Goal: Task Accomplishment & Management: Use online tool/utility

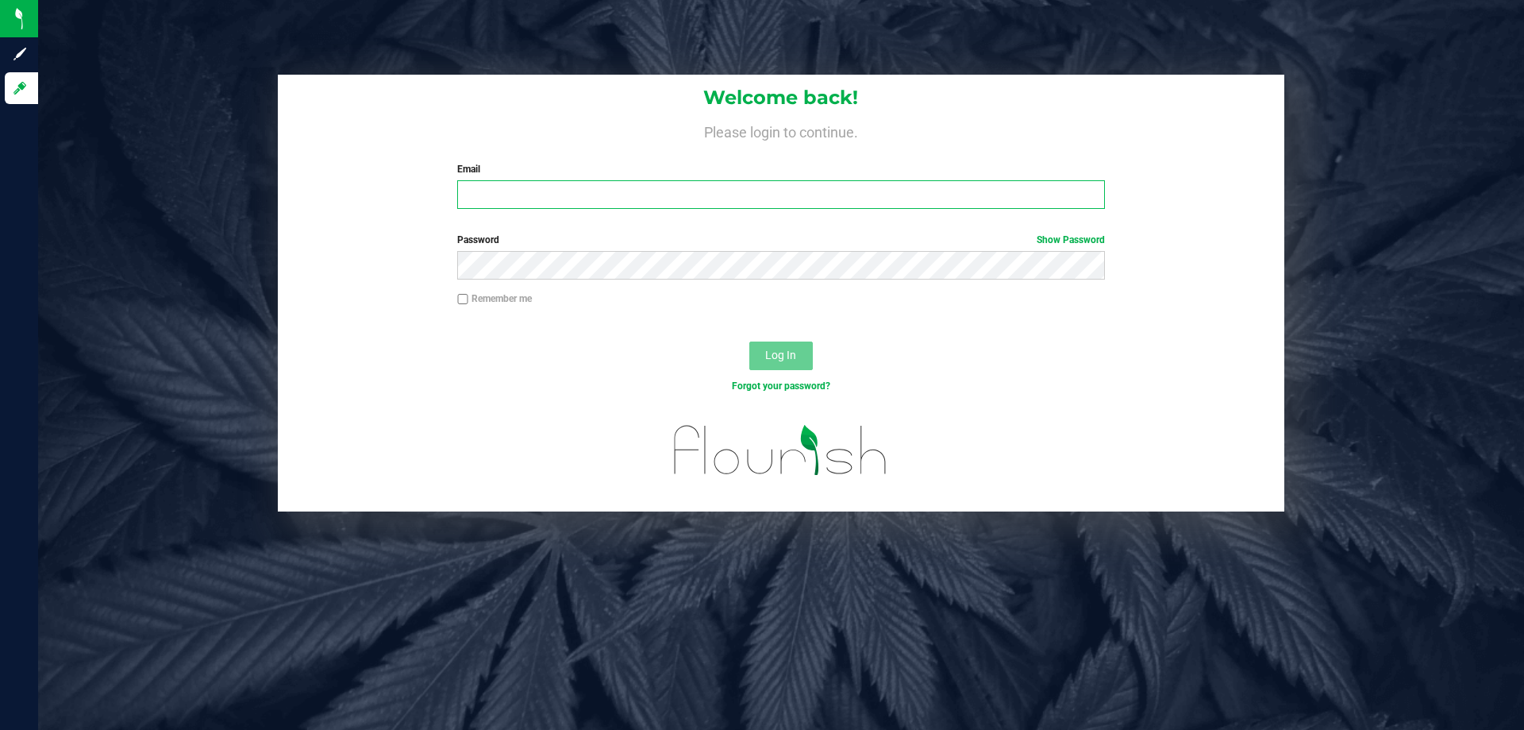
click at [595, 193] on input "Email" at bounding box center [780, 194] width 647 height 29
type input "[EMAIL_ADDRESS][DOMAIN_NAME]"
click at [749, 341] on button "Log In" at bounding box center [781, 355] width 64 height 29
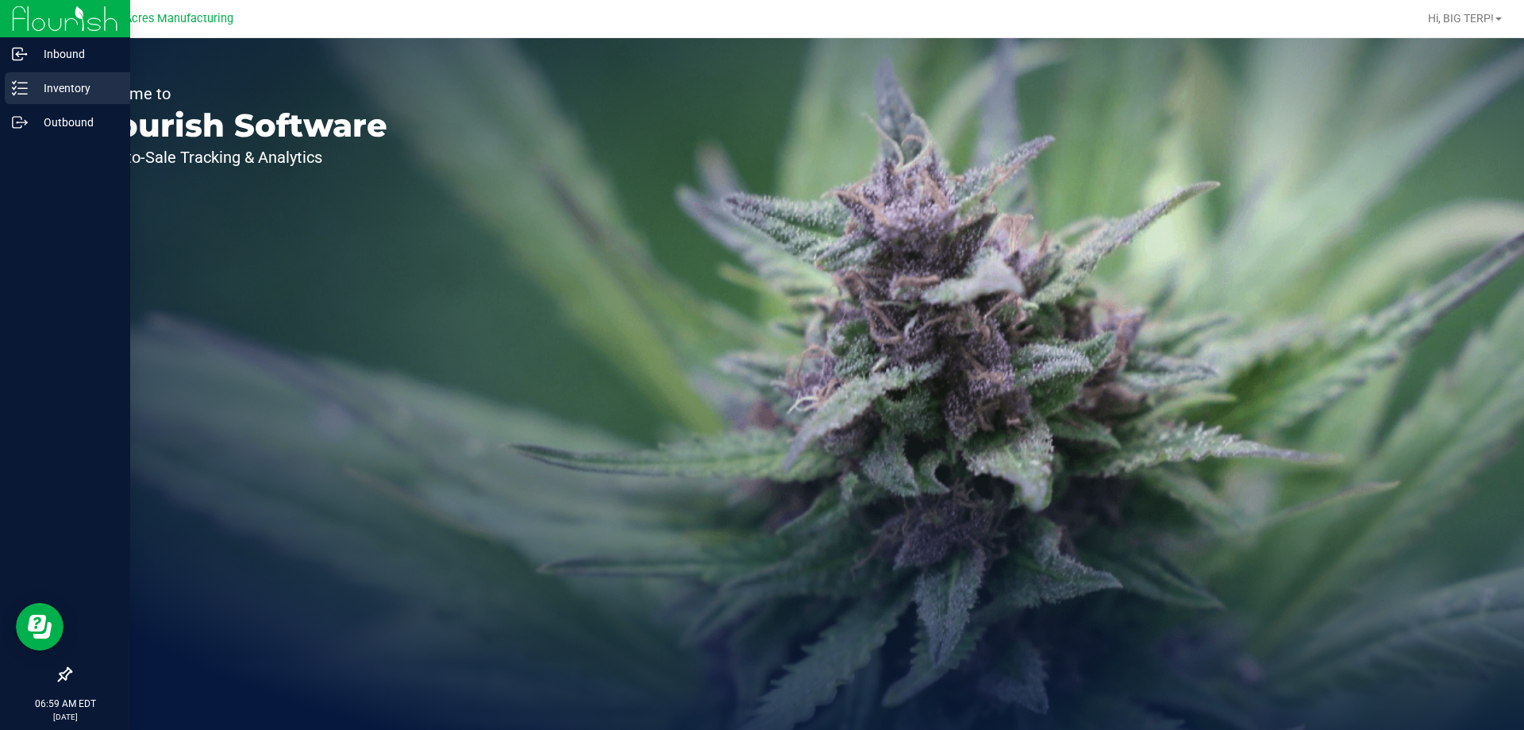
click at [38, 91] on p "Inventory" at bounding box center [75, 88] width 95 height 19
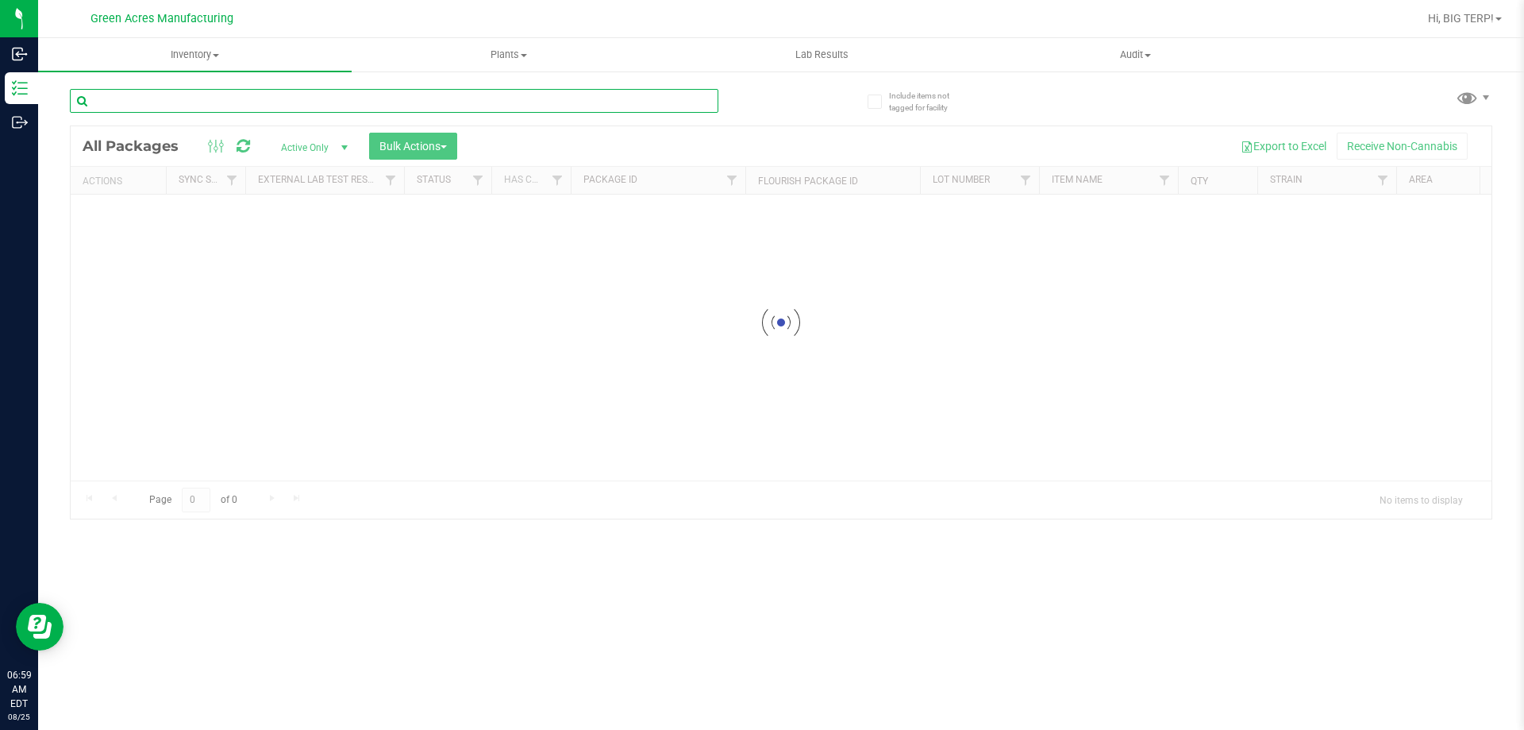
click at [225, 105] on input "text" at bounding box center [394, 101] width 649 height 24
type input "6144827486020204"
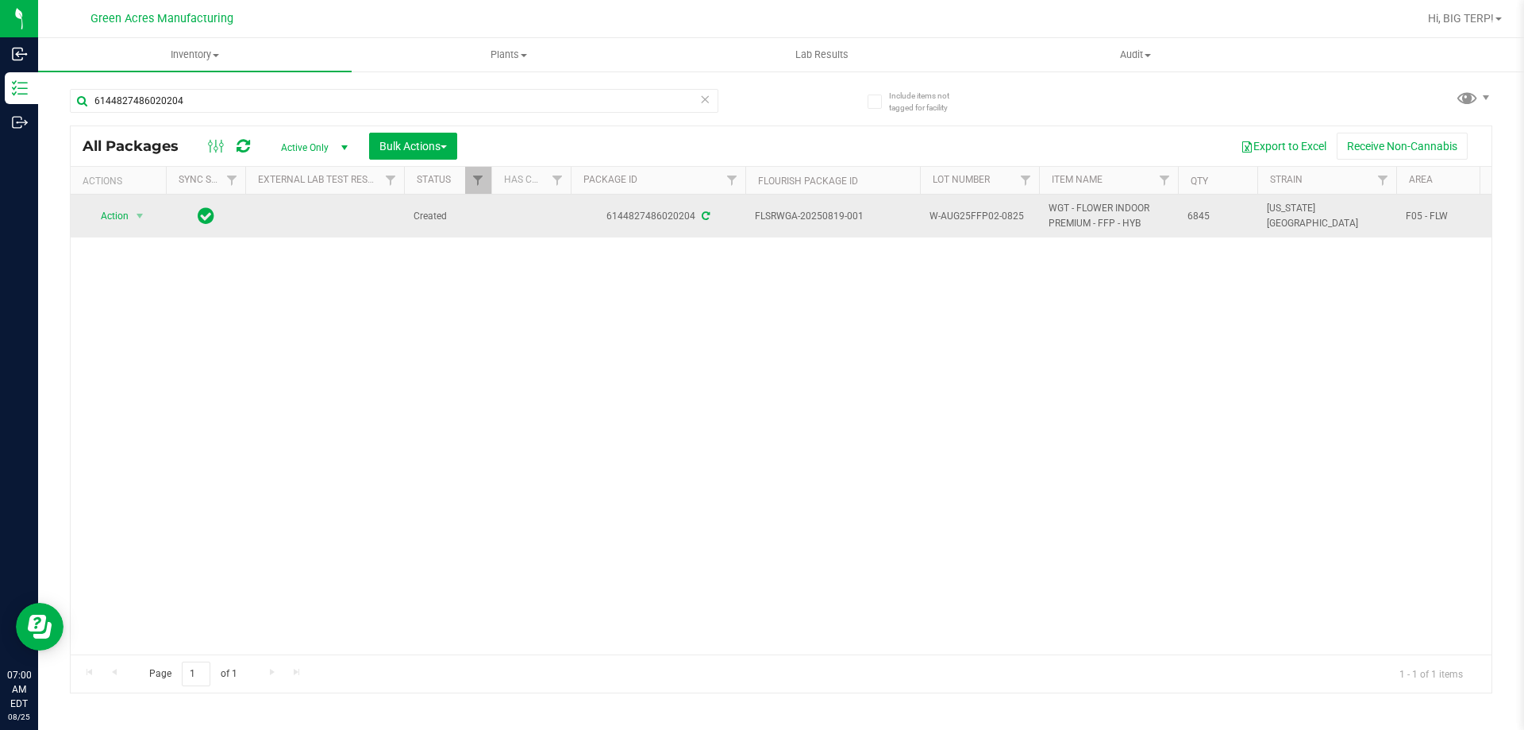
click at [986, 218] on span "W-AUG25FFP02-0825" at bounding box center [980, 216] width 100 height 15
click at [988, 218] on span "W-AUG25FFP02-0825" at bounding box center [980, 216] width 100 height 15
copy tr "W-AUG25FFP02-0825"
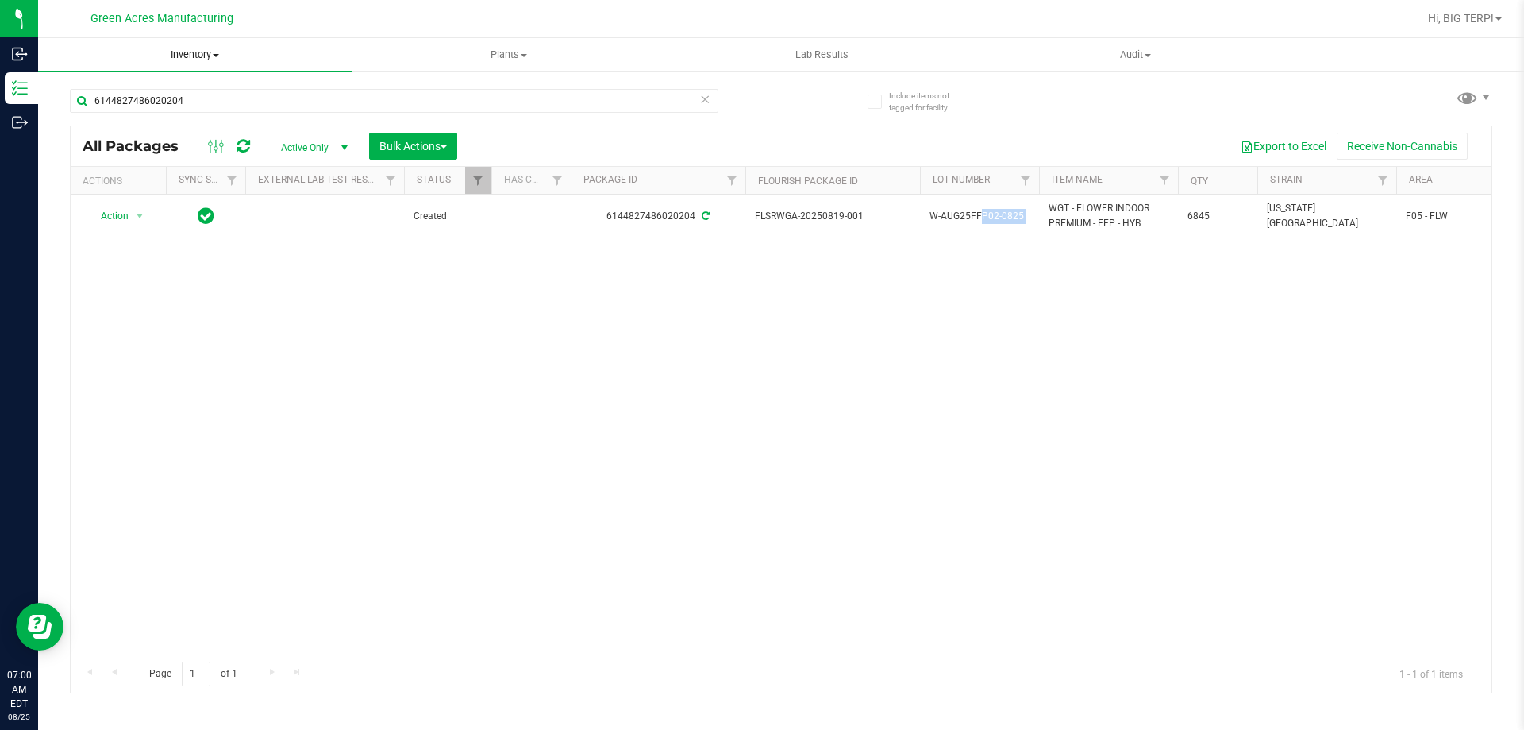
click at [208, 53] on span "Inventory" at bounding box center [195, 55] width 314 height 14
click at [179, 185] on li "From bill of materials" at bounding box center [195, 191] width 314 height 19
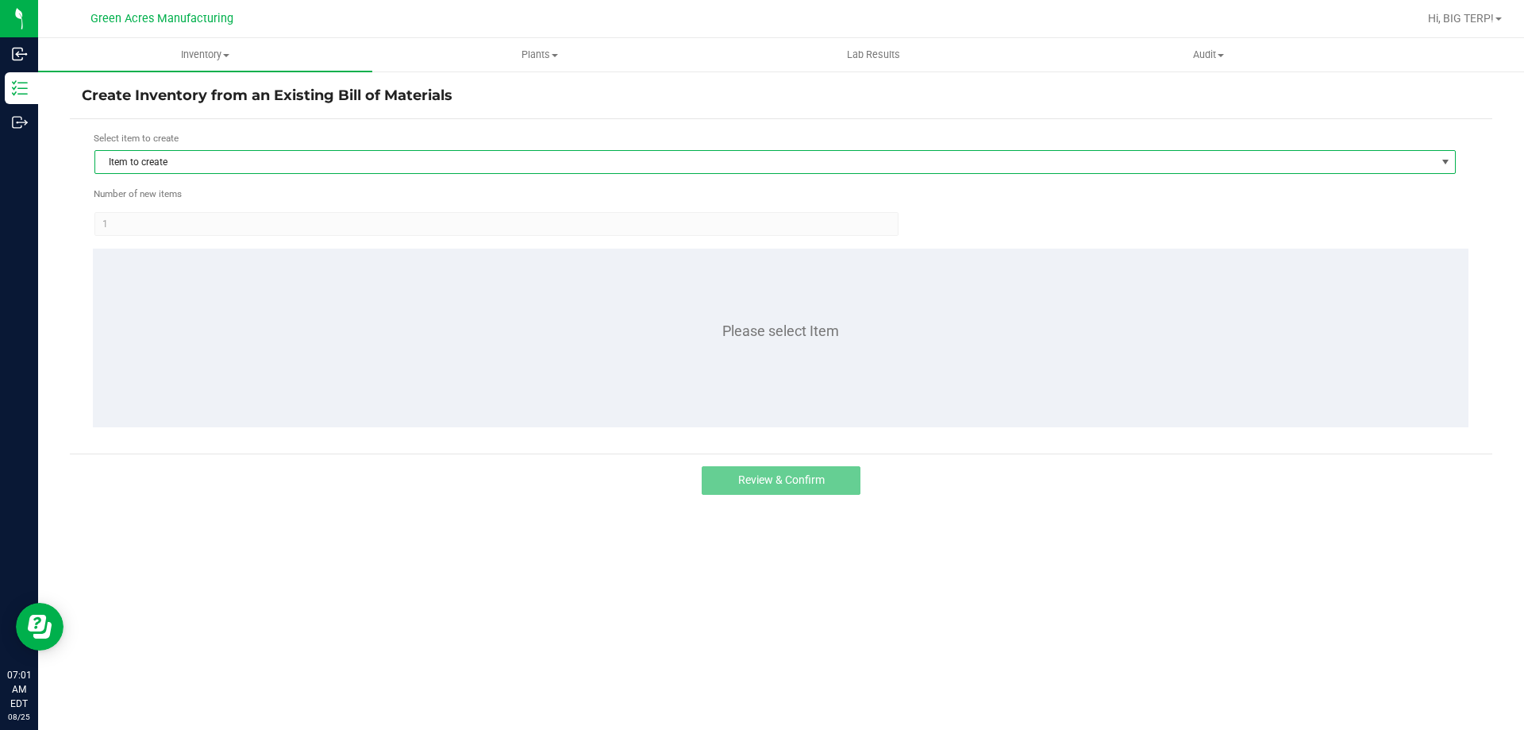
click at [195, 159] on span "Item to create" at bounding box center [765, 162] width 1340 height 22
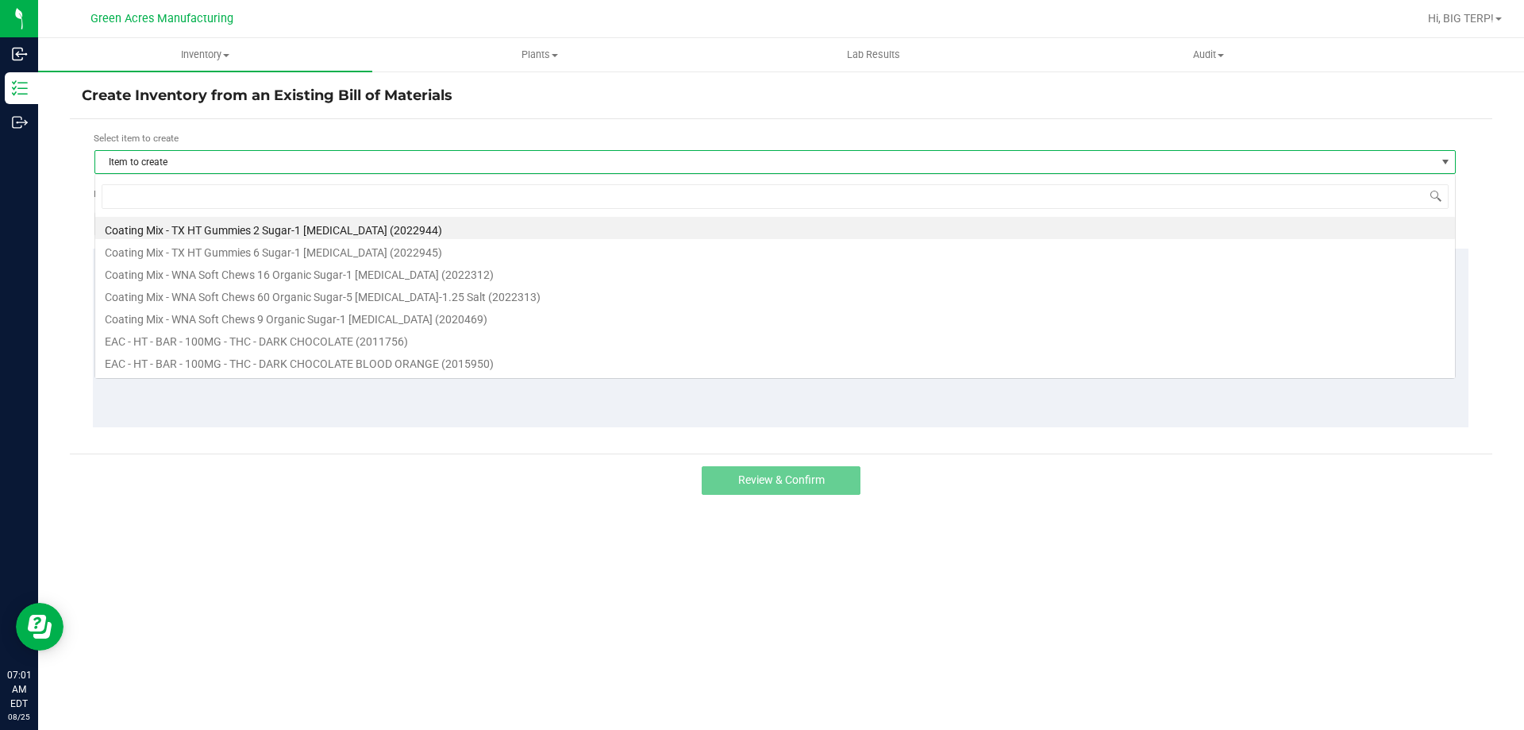
scroll to position [24, 1362]
type input "3.5g - ffp"
click at [220, 228] on li "FT - CANNABIS FLOWER - 3.5G - FFP - HYB (1018108)" at bounding box center [775, 228] width 1360 height 22
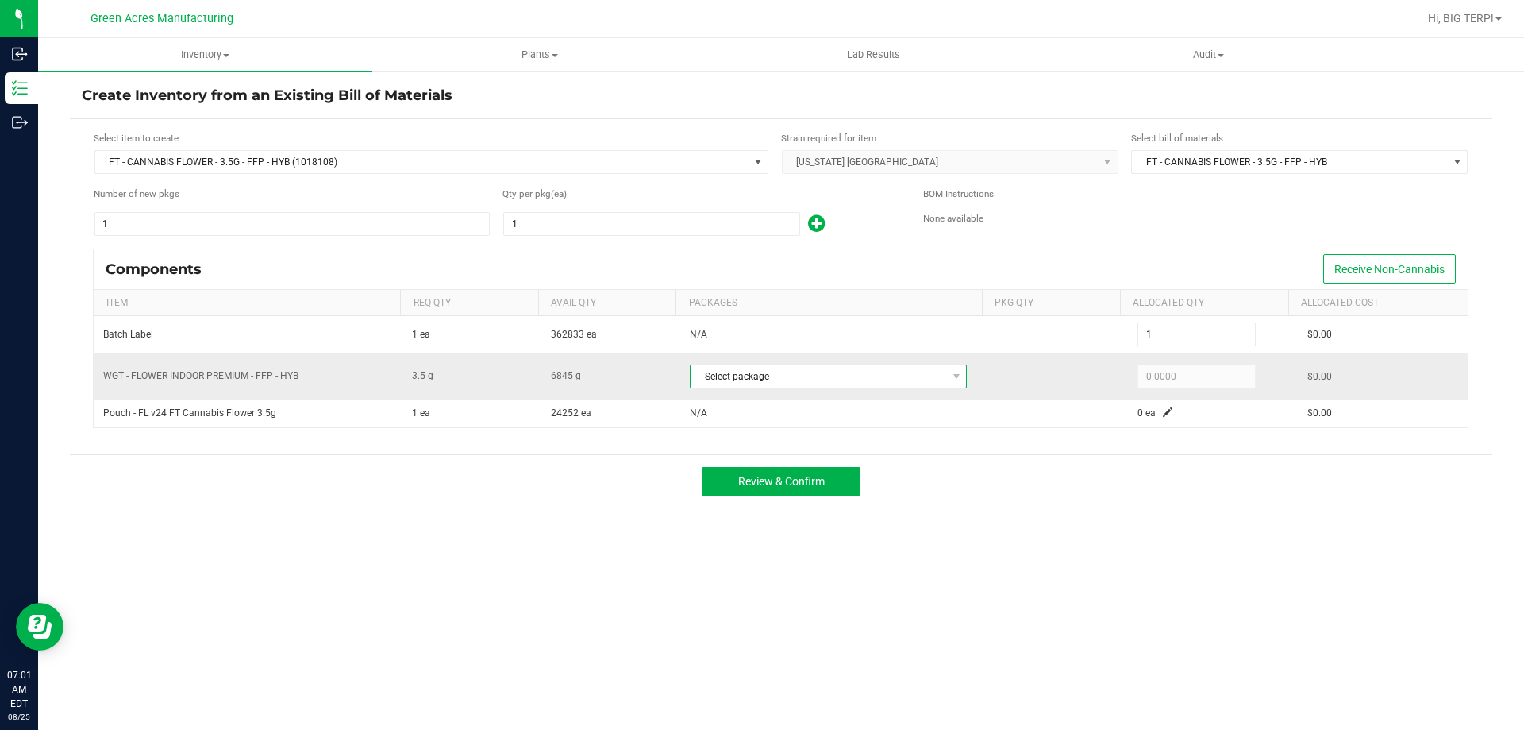
click at [745, 378] on span "Select package" at bounding box center [819, 376] width 256 height 22
click at [768, 449] on li "6144827486020204 (W-AUG25FFP02-0825)" at bounding box center [828, 442] width 284 height 22
type input "3.5000"
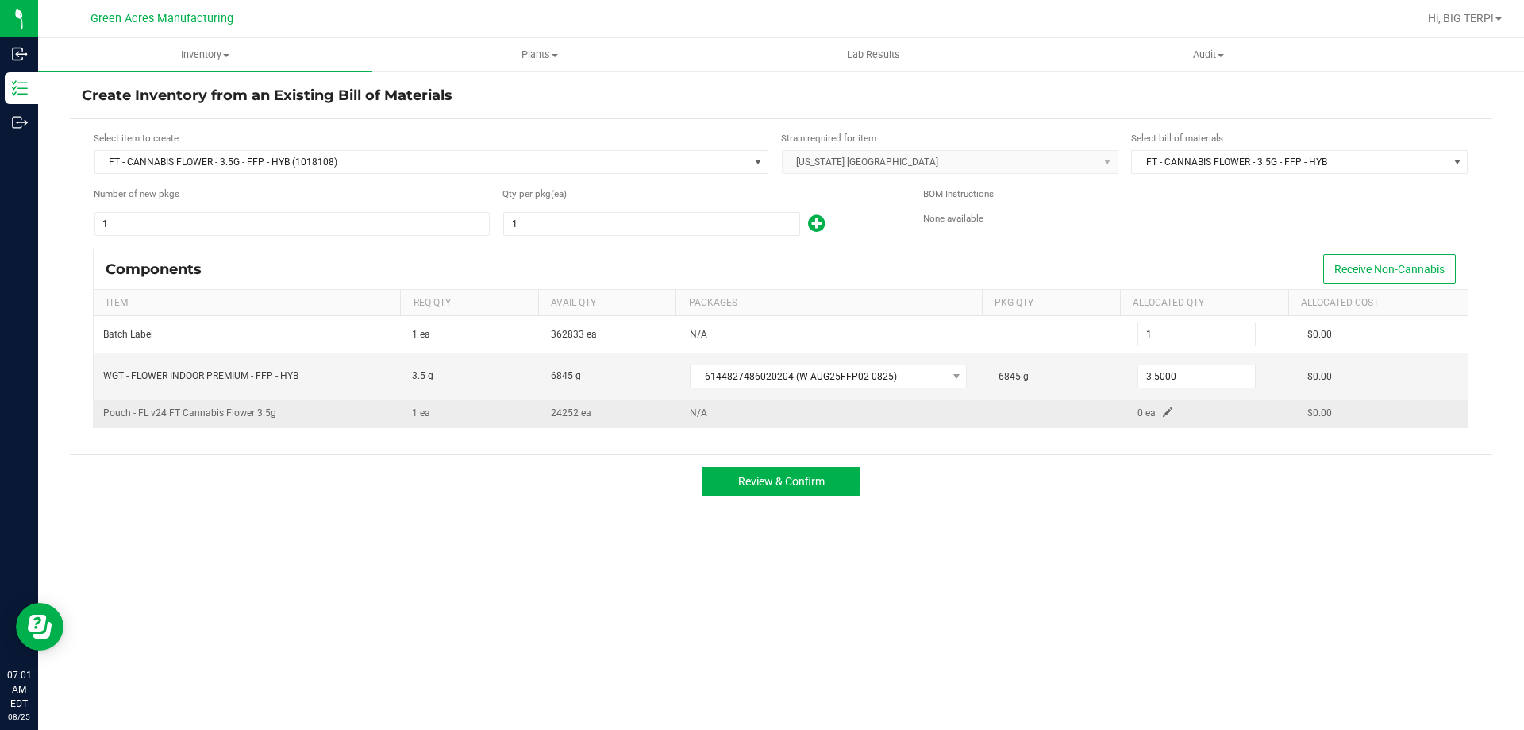
click at [1156, 405] on td "0 ea" at bounding box center [1213, 413] width 170 height 28
click at [1163, 413] on span at bounding box center [1168, 412] width 10 height 10
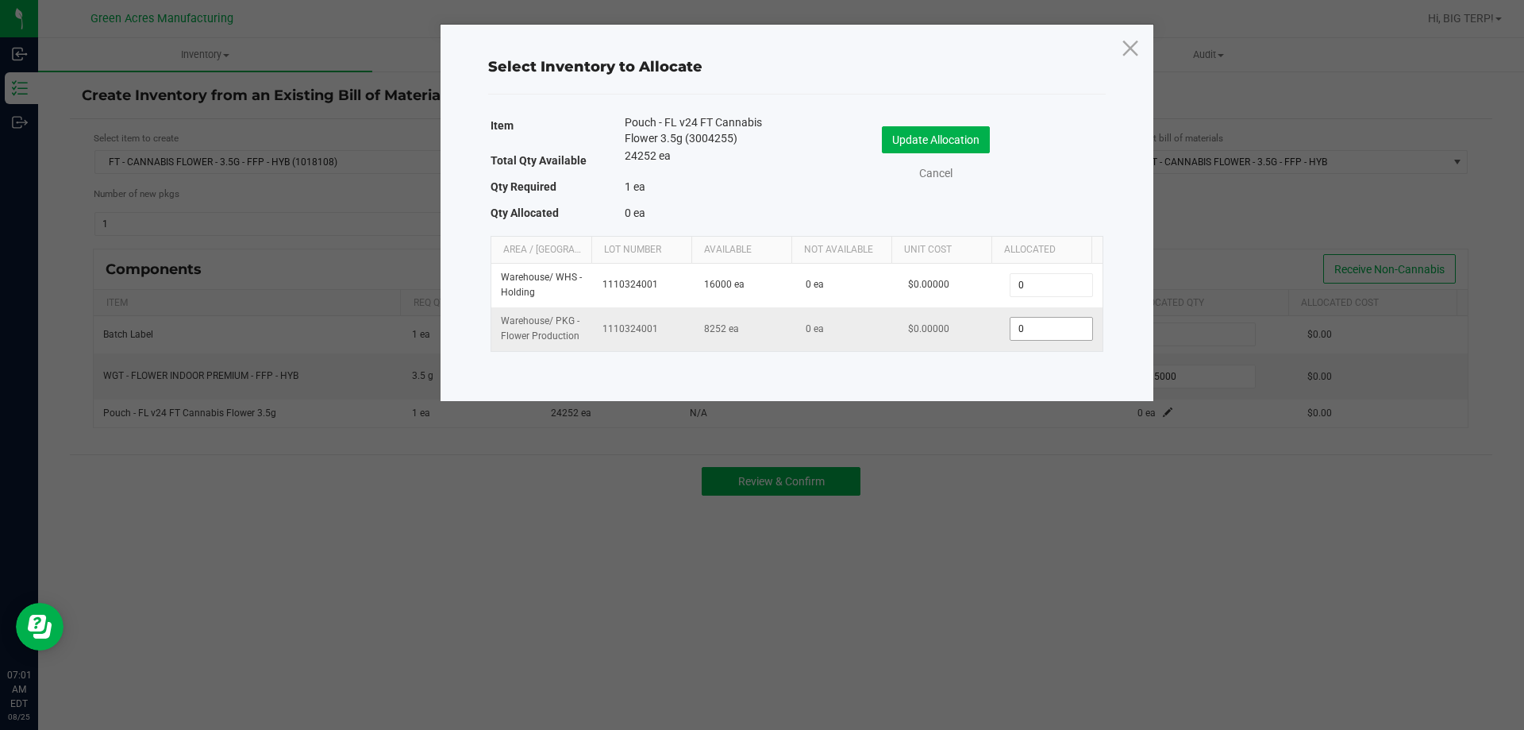
click at [1029, 341] on span "0" at bounding box center [1051, 329] width 83 height 24
click at [1032, 323] on input "0" at bounding box center [1051, 329] width 81 height 22
type input "1"
click at [915, 136] on button "Update Allocation" at bounding box center [936, 139] width 108 height 27
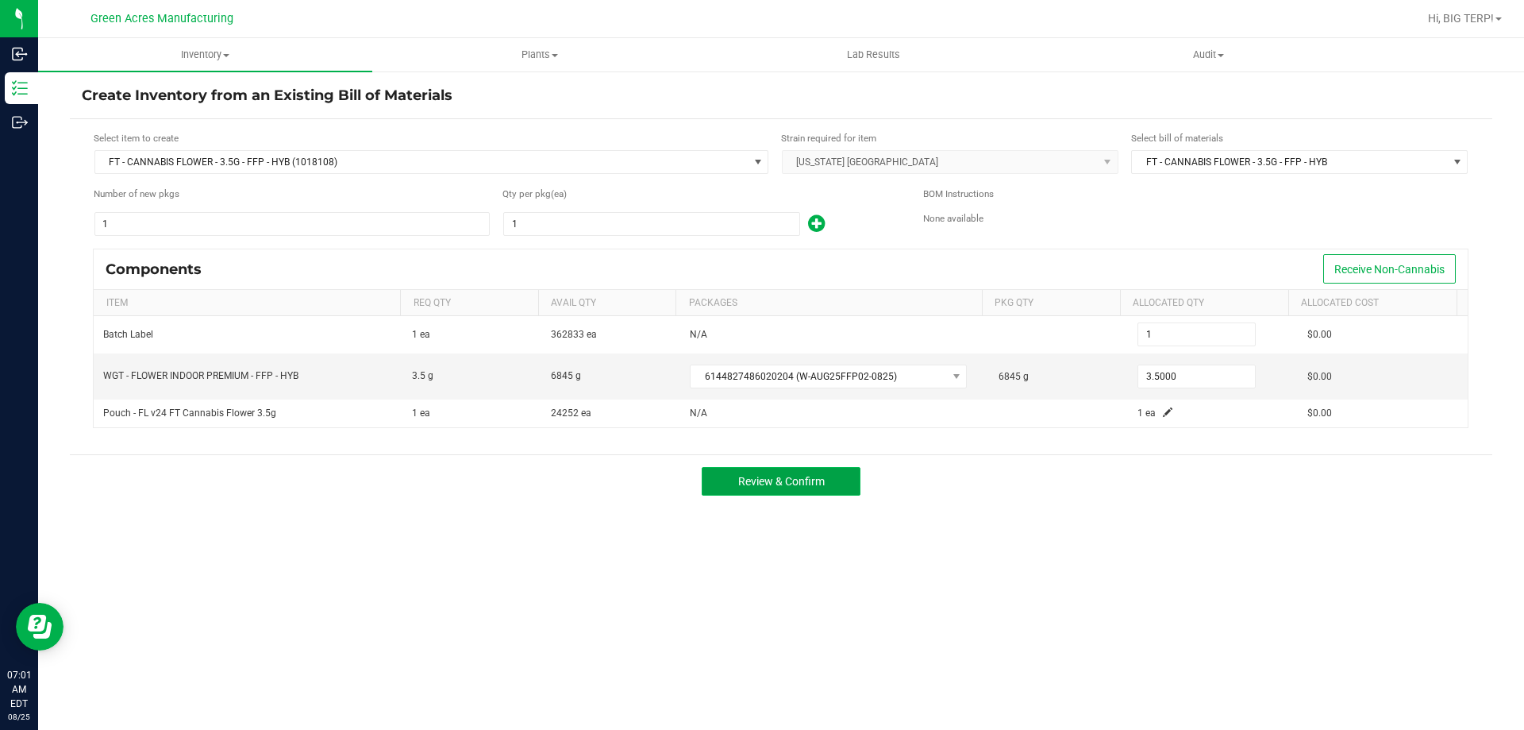
click at [799, 491] on button "Review & Confirm" at bounding box center [781, 481] width 159 height 29
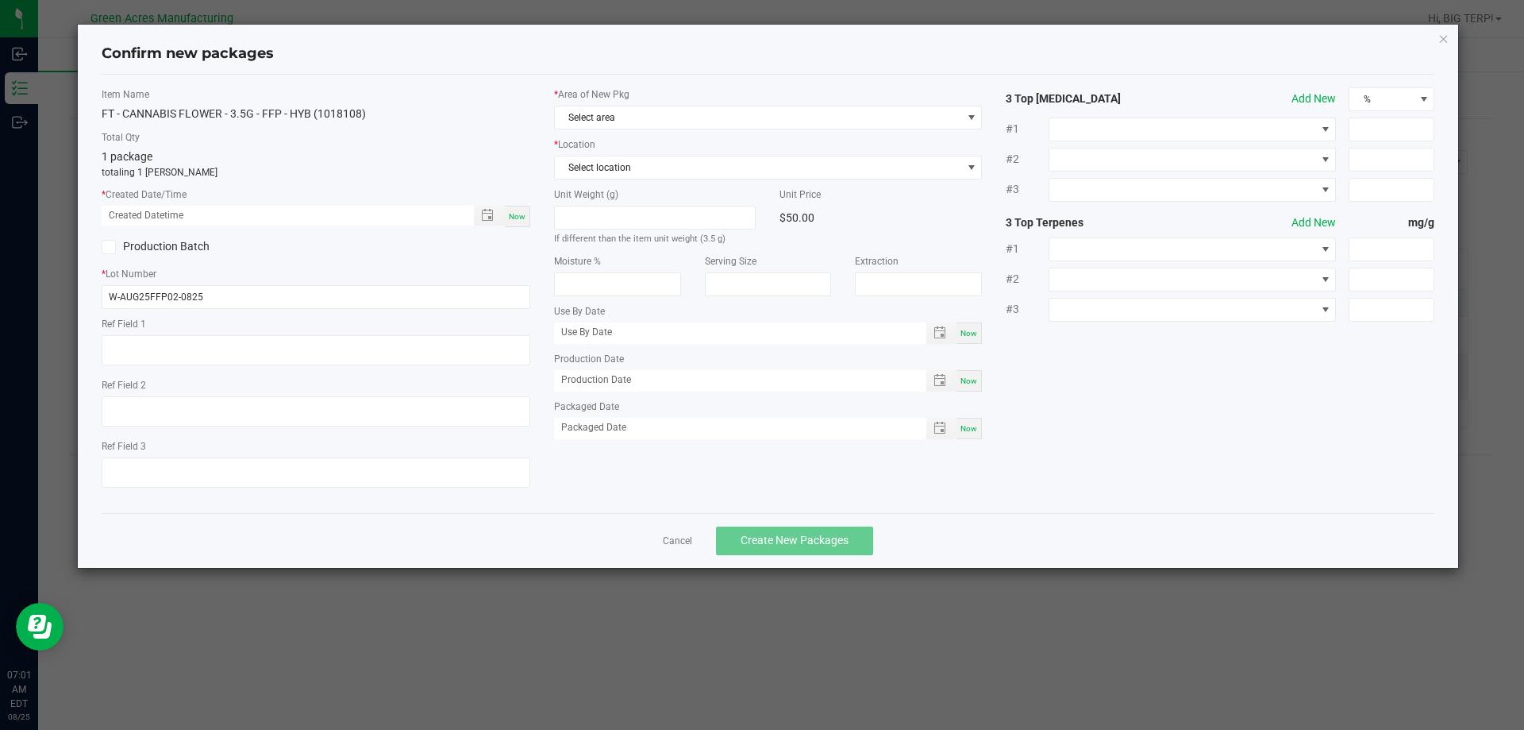
click at [523, 213] on span "Now" at bounding box center [517, 216] width 17 height 9
type input "[DATE] 07:01 AM"
click at [703, 125] on span "Select area" at bounding box center [758, 117] width 407 height 22
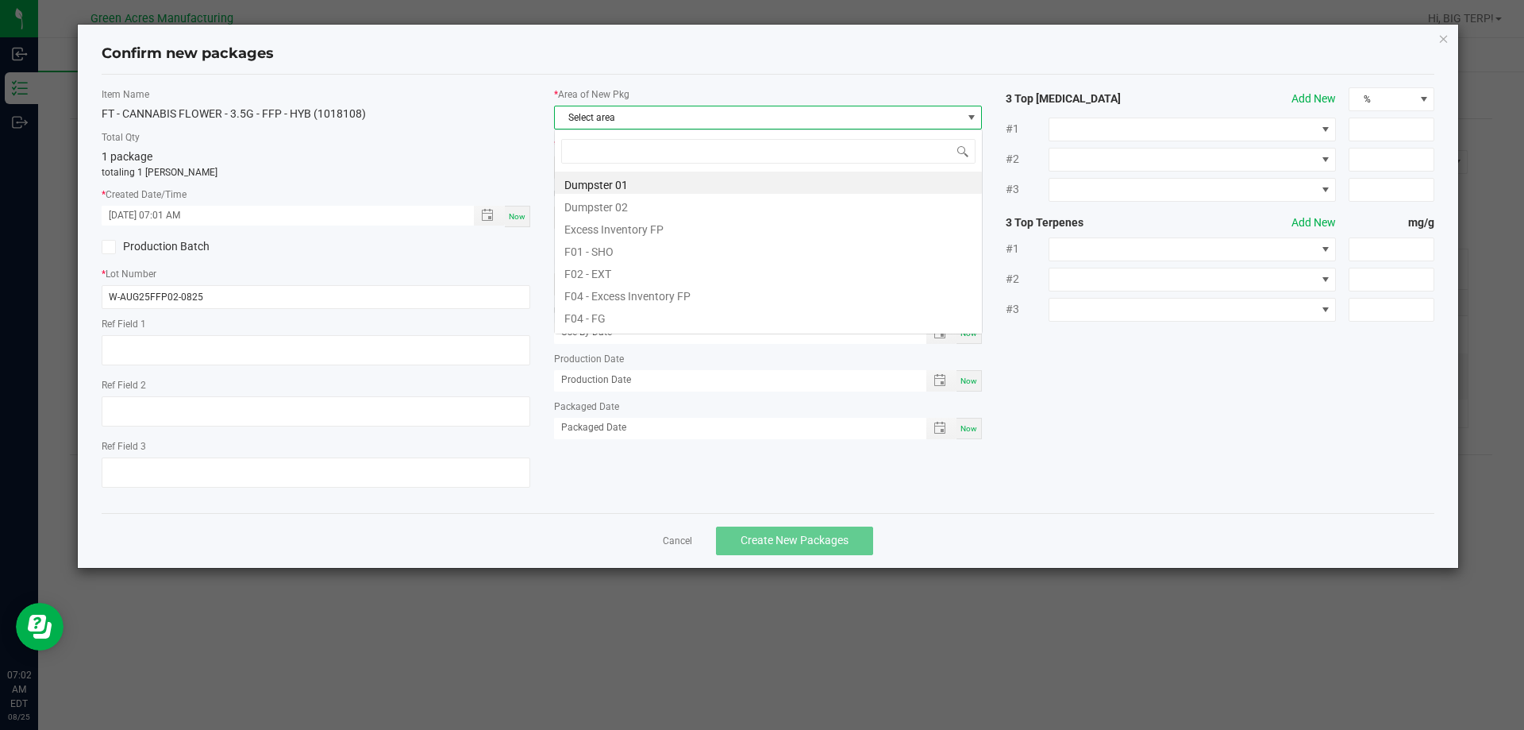
scroll to position [24, 429]
click at [605, 316] on li "F04 - FG" at bounding box center [768, 316] width 427 height 22
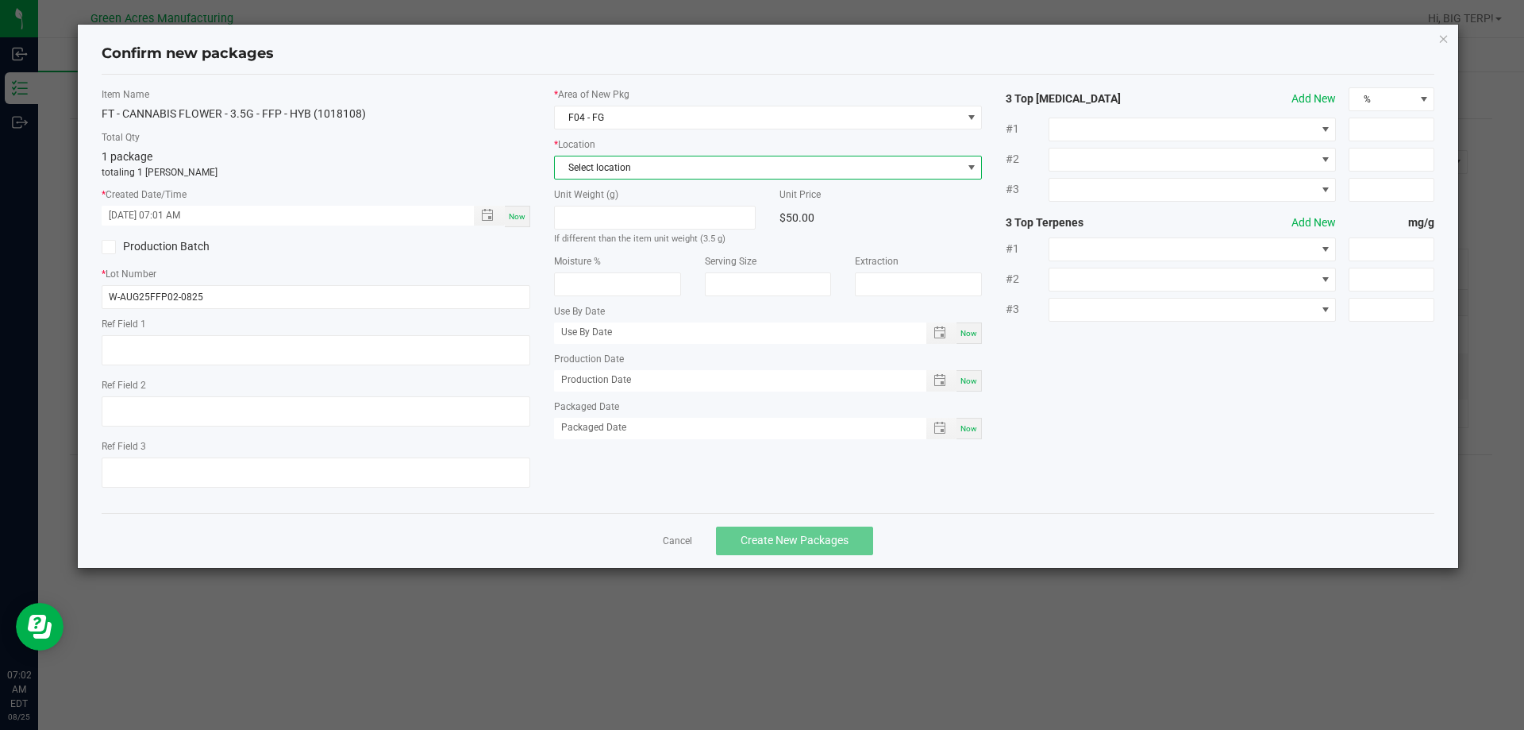
click at [645, 173] on span "Select location" at bounding box center [758, 167] width 407 height 22
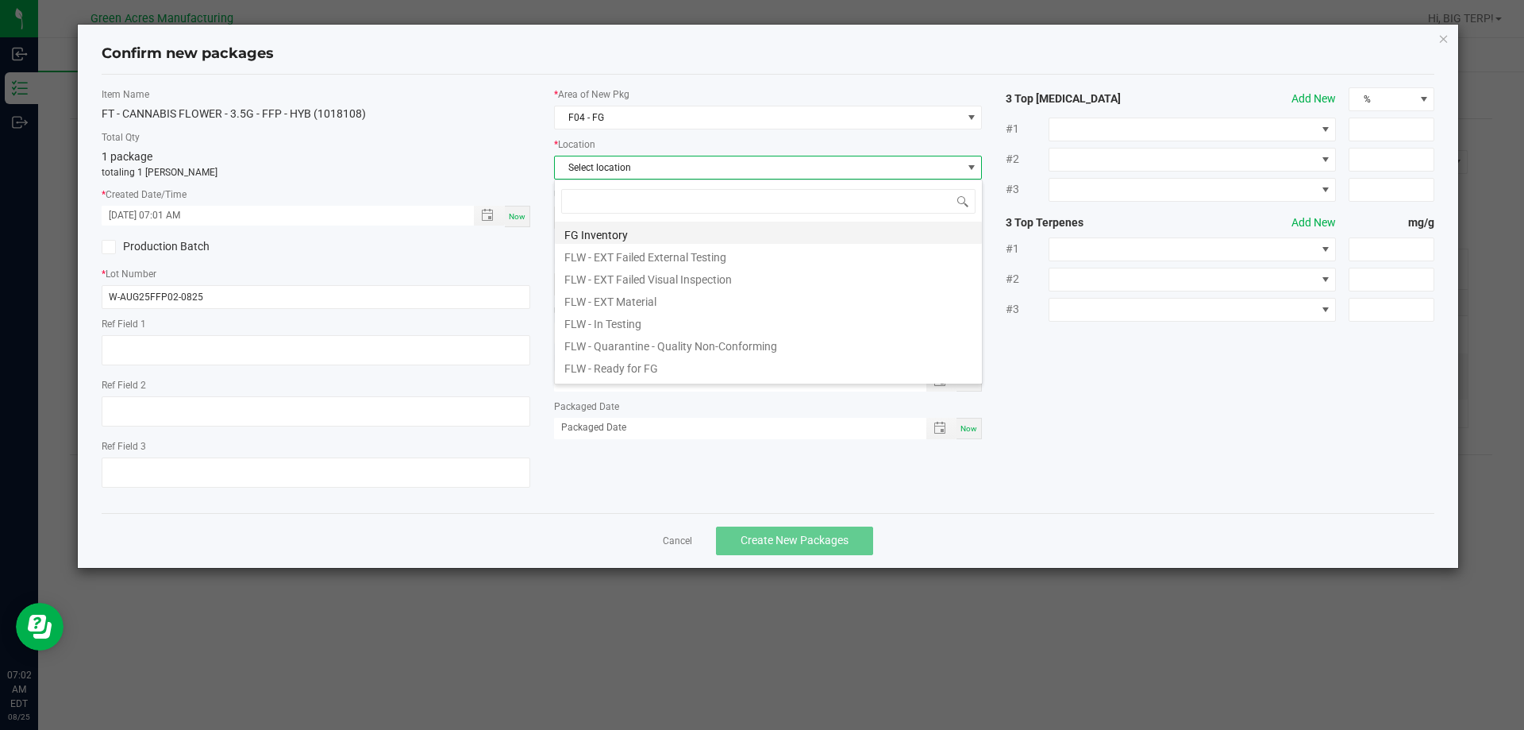
click at [622, 229] on li "FG Inventory" at bounding box center [768, 232] width 427 height 22
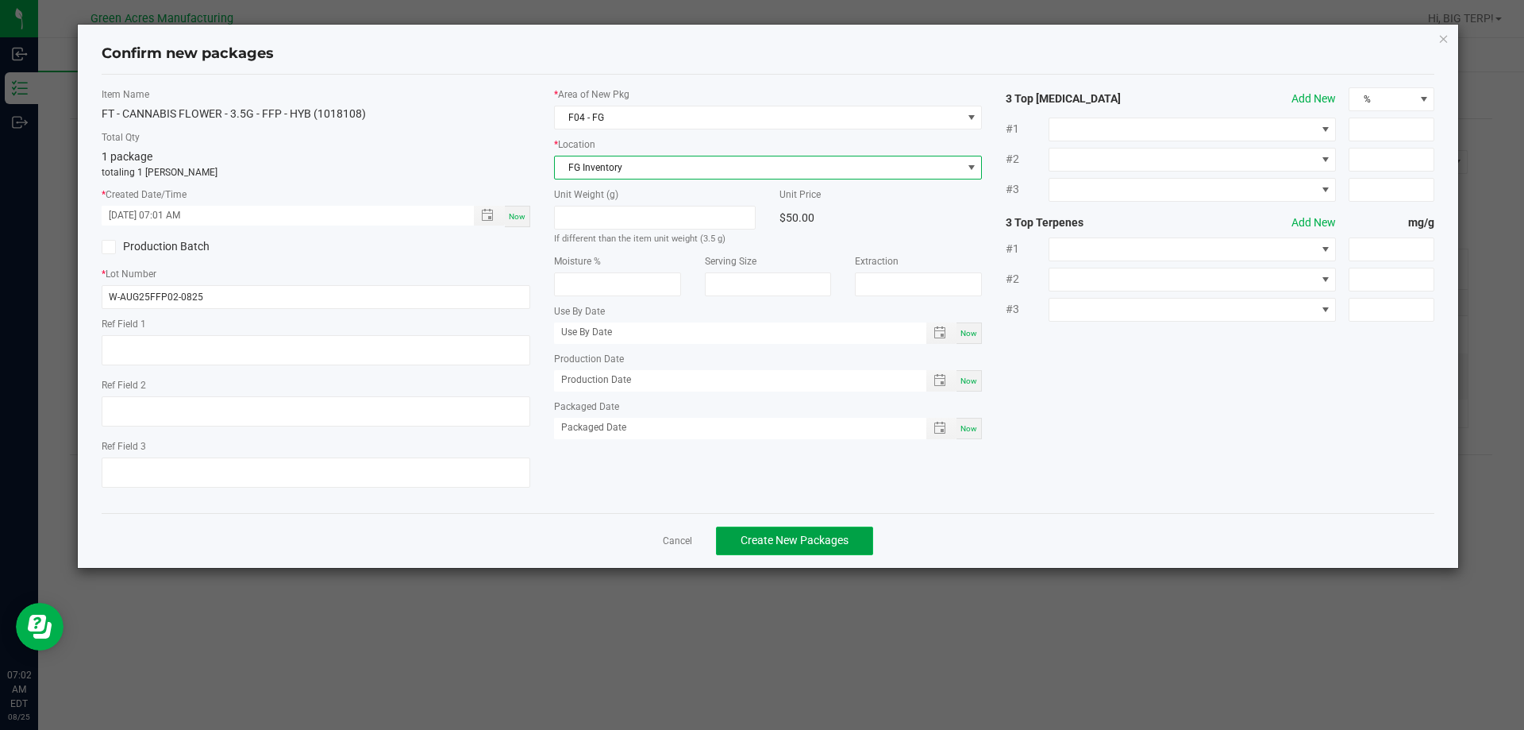
click at [765, 545] on span "Create New Packages" at bounding box center [795, 539] width 108 height 13
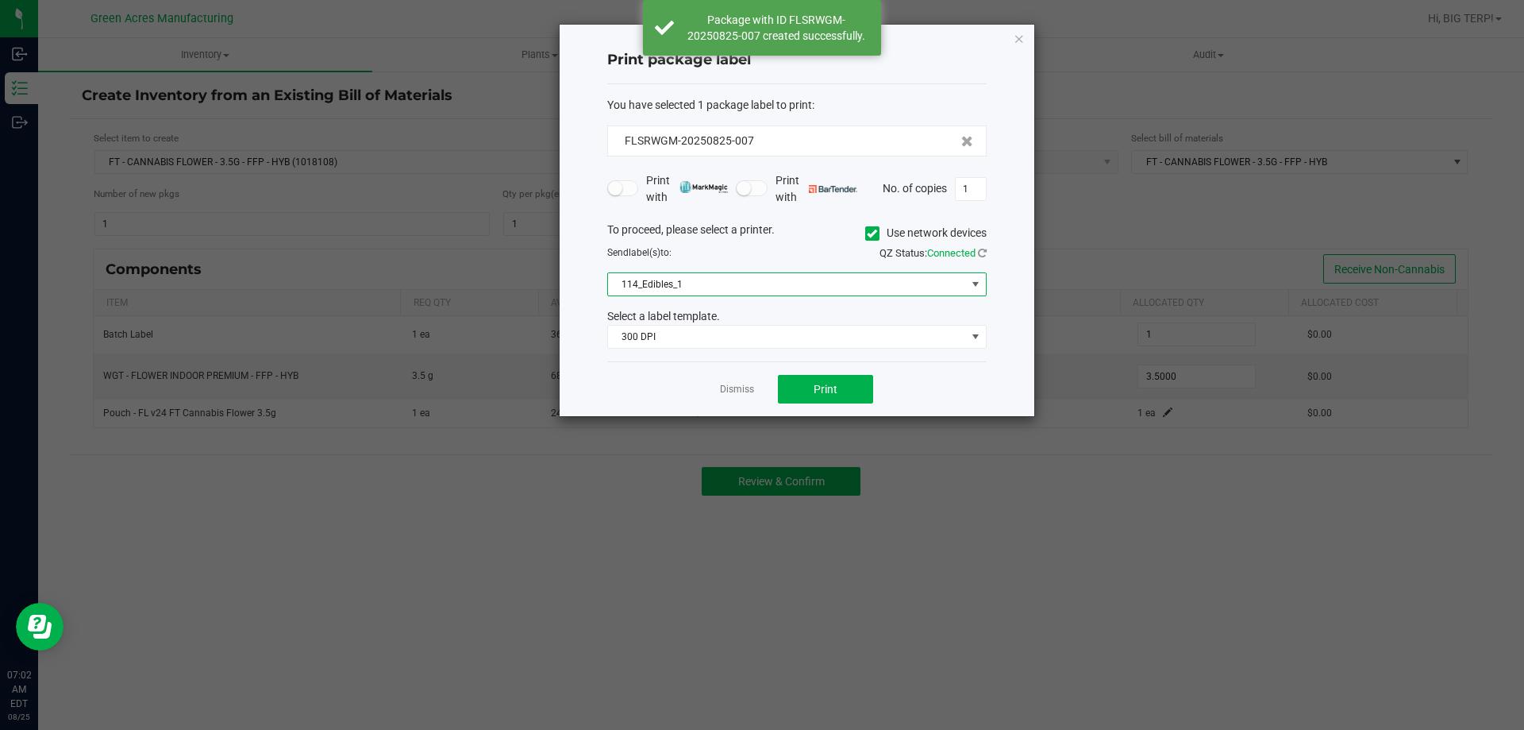
click at [783, 288] on span "114_Edibles_1" at bounding box center [787, 284] width 358 height 22
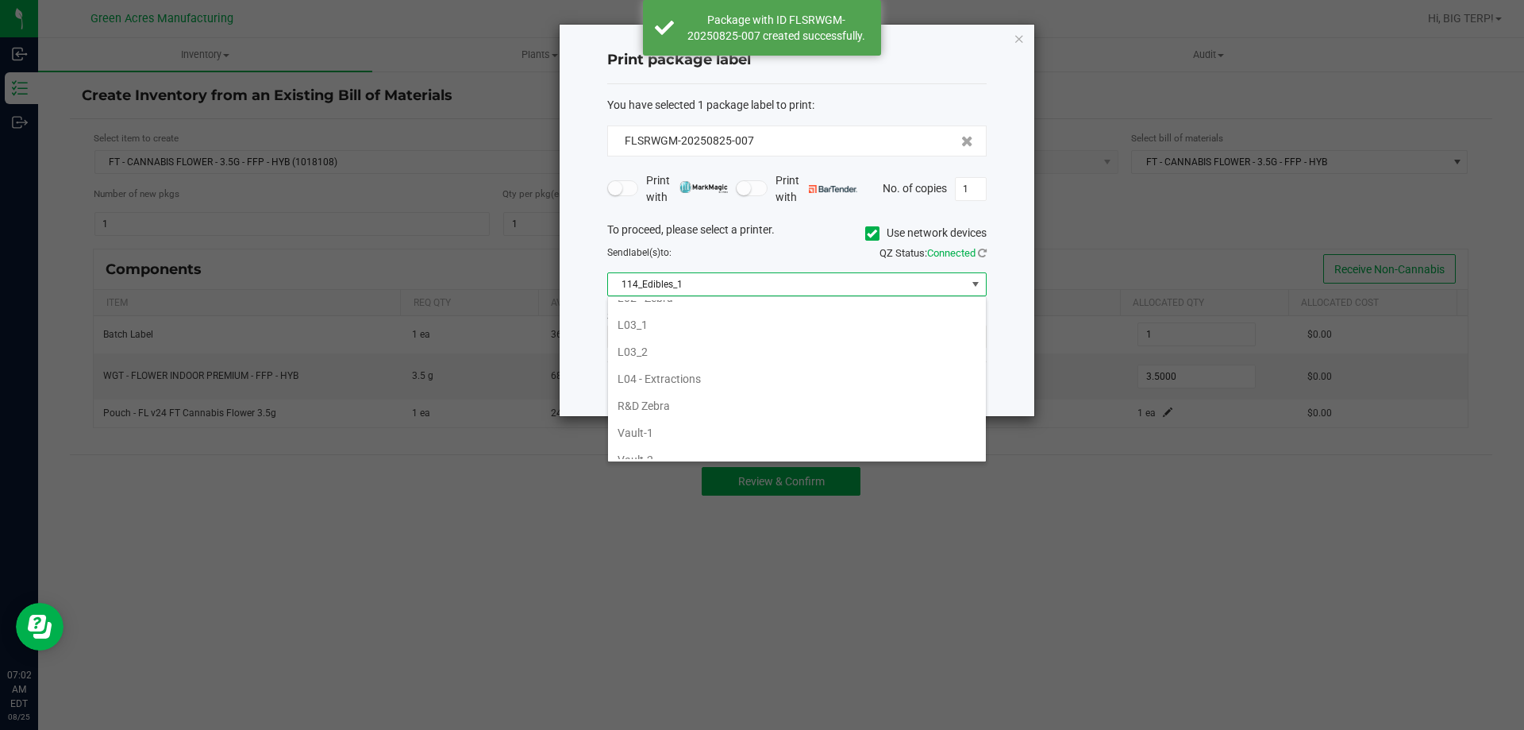
scroll to position [635, 0]
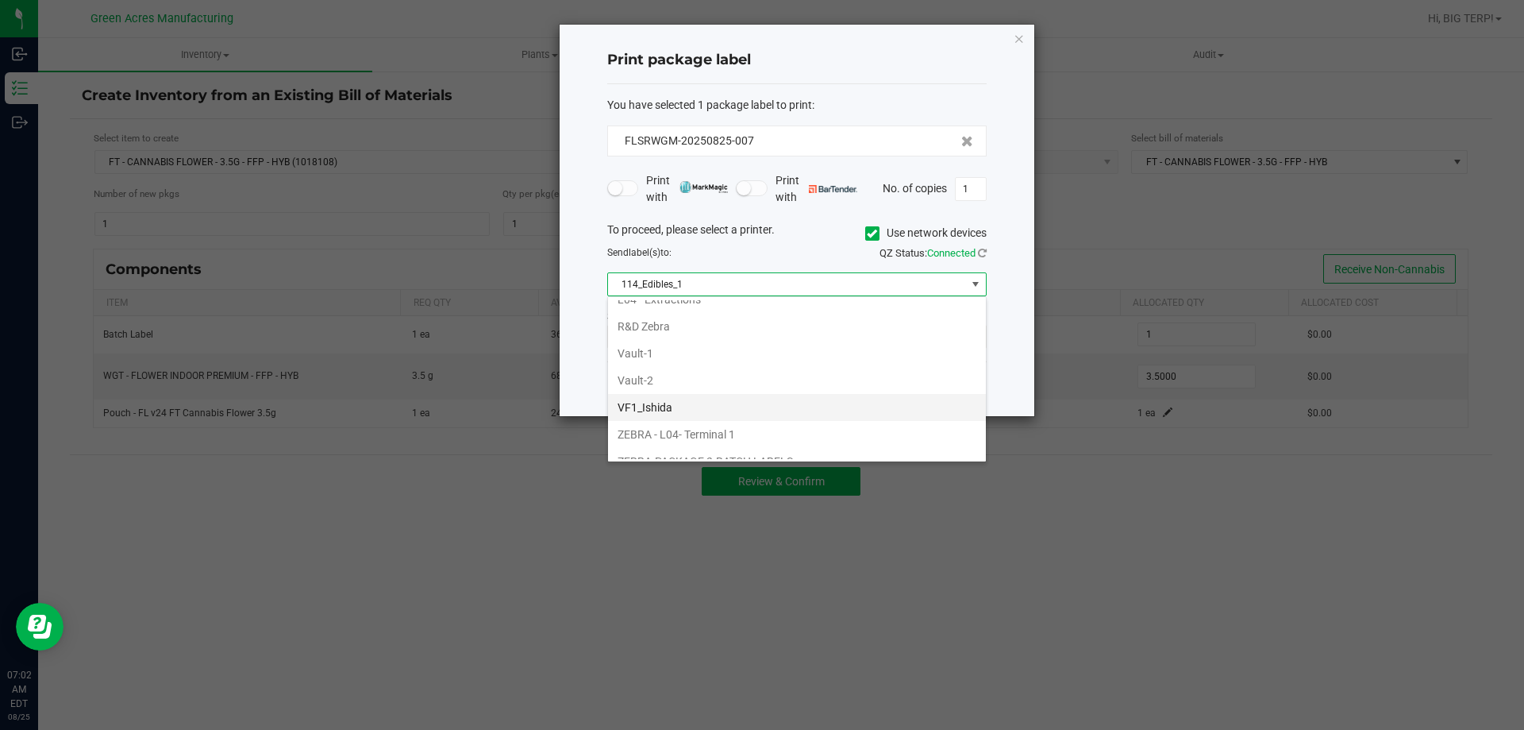
click at [676, 410] on li "VF1_Ishida" at bounding box center [797, 407] width 378 height 27
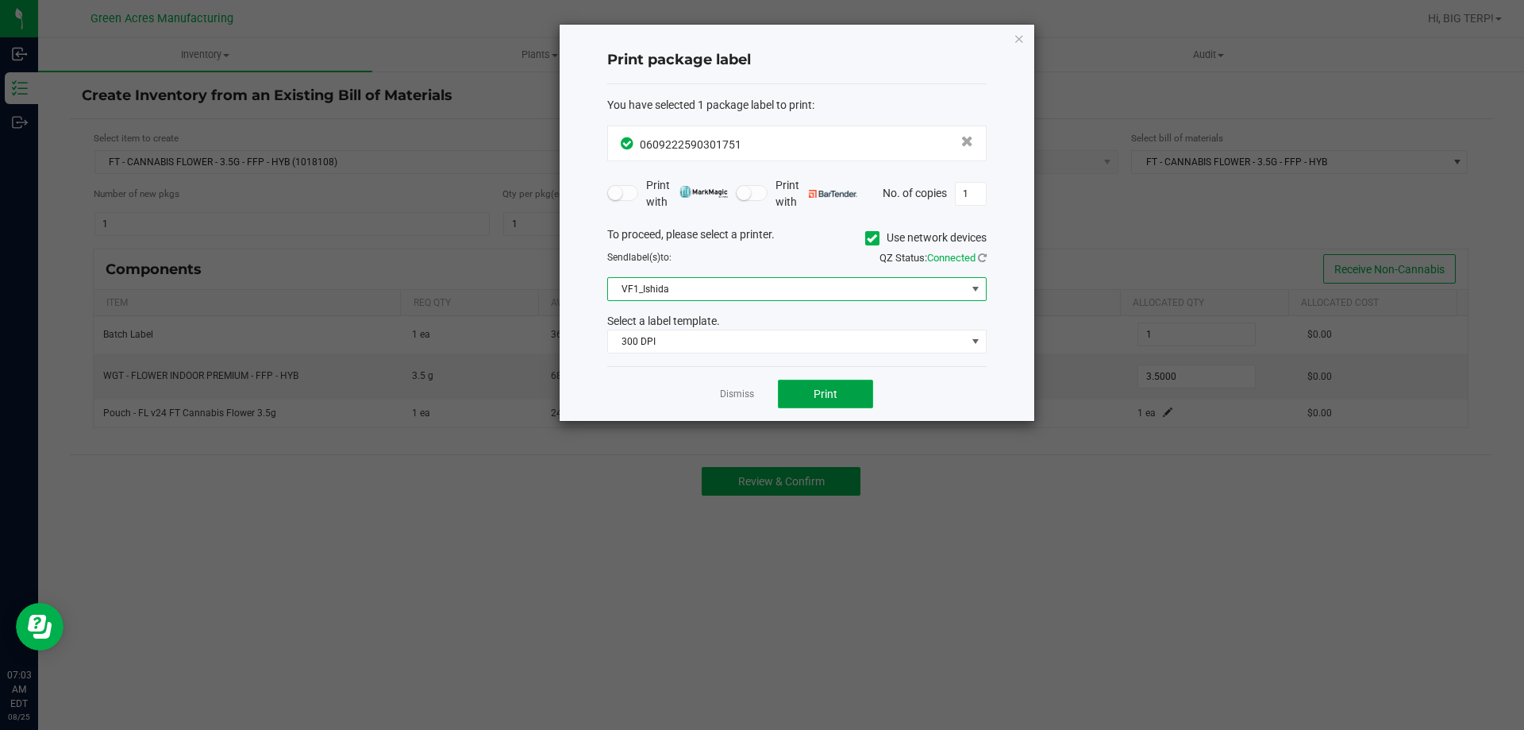
click at [869, 387] on button "Print" at bounding box center [825, 393] width 95 height 29
drag, startPoint x: 881, startPoint y: 379, endPoint x: 915, endPoint y: 403, distance: 41.2
drag, startPoint x: 915, startPoint y: 403, endPoint x: 741, endPoint y: 395, distance: 174.8
click at [741, 395] on link "Dismiss" at bounding box center [737, 393] width 34 height 13
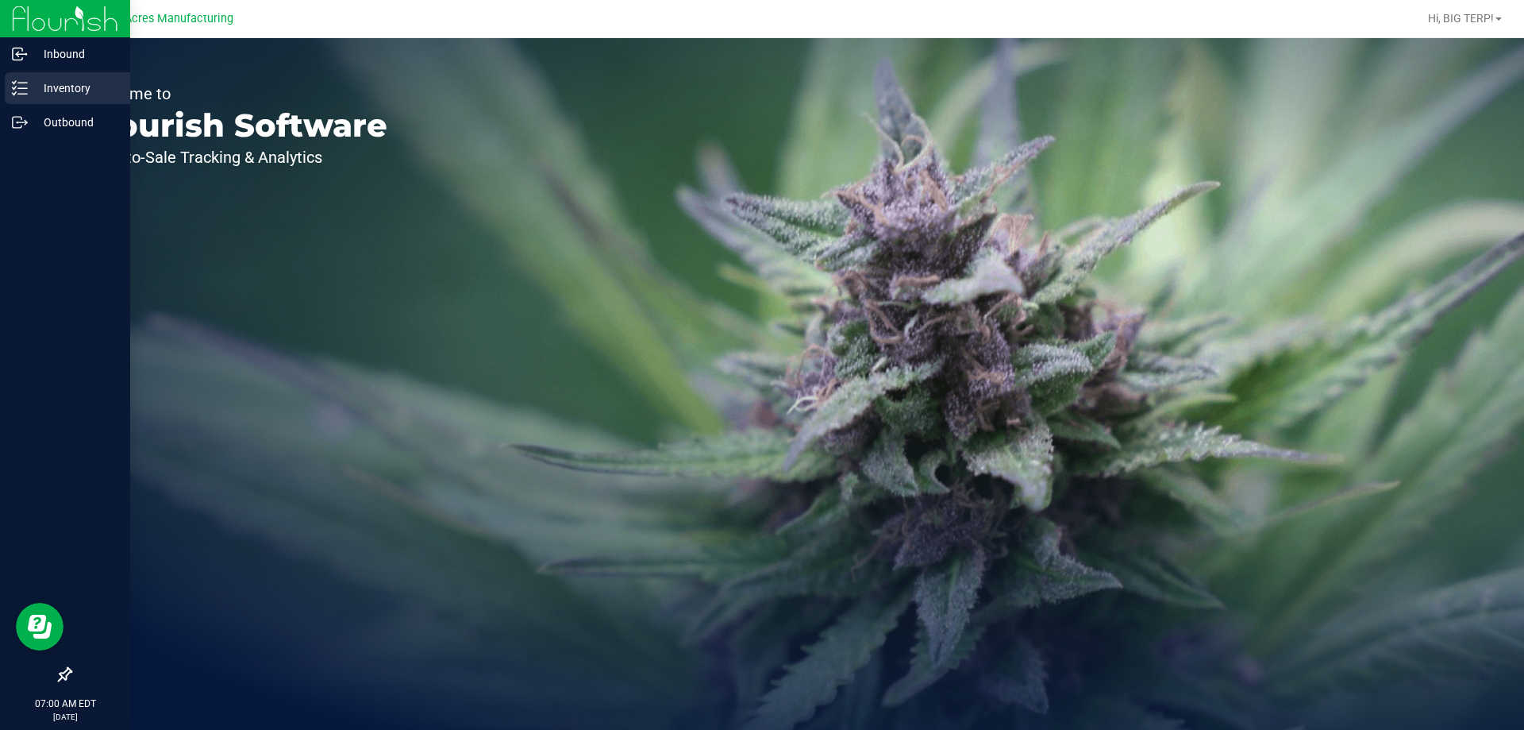
click at [24, 94] on line at bounding box center [22, 94] width 9 height 0
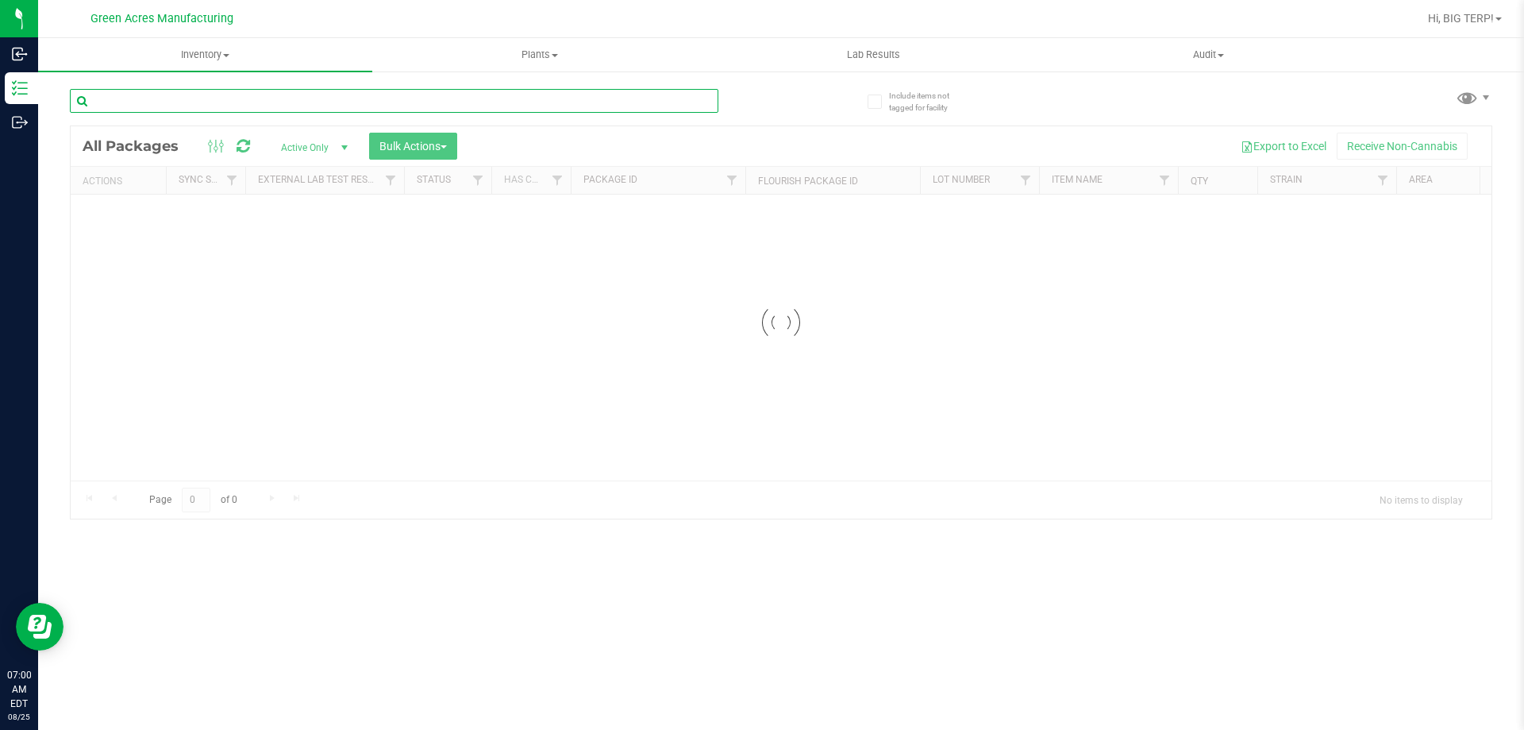
click at [232, 101] on input "text" at bounding box center [394, 101] width 649 height 24
paste input "W-AUG25FFP02-0825"
type input "W-AUG25FFP02-0825"
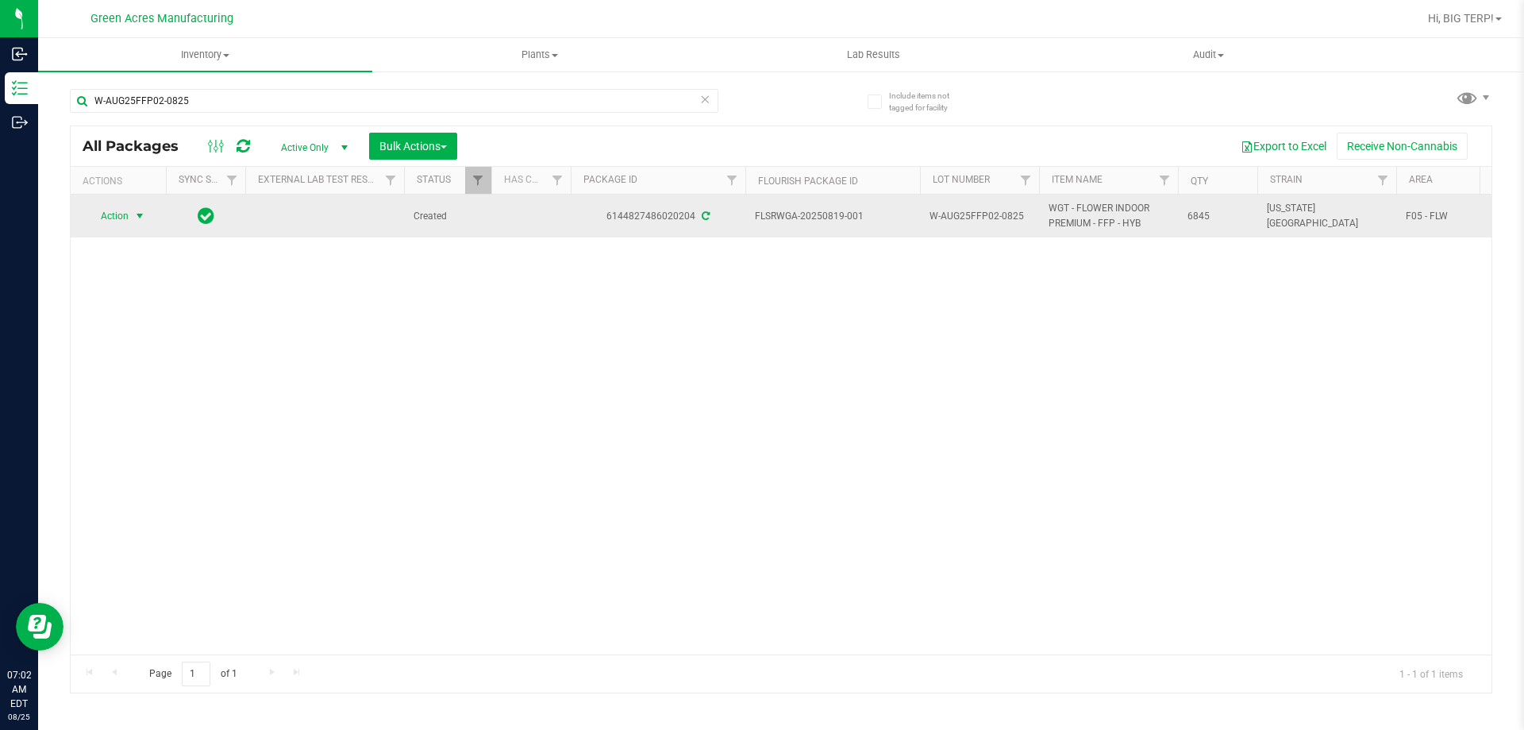
click at [140, 216] on span "select" at bounding box center [139, 216] width 13 height 13
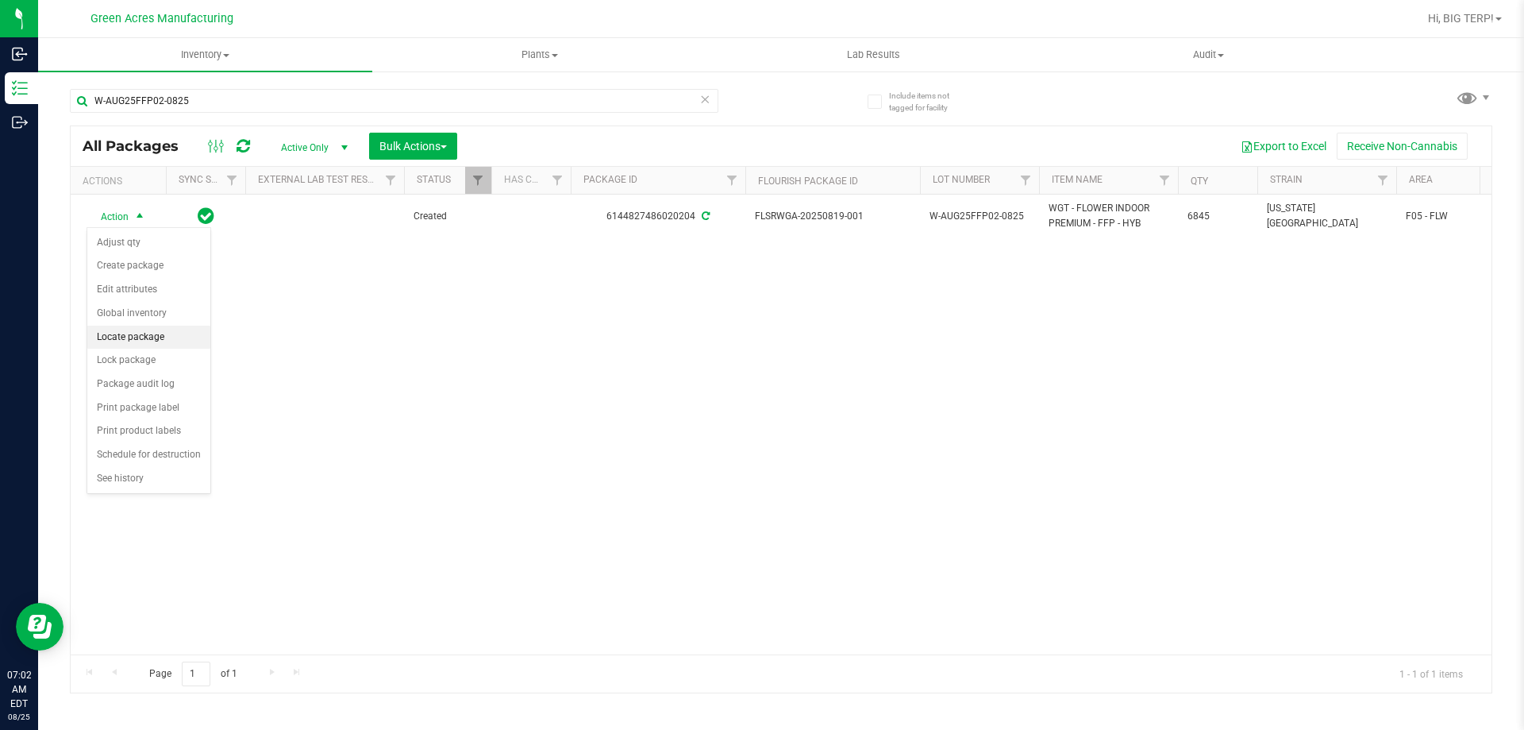
click at [134, 340] on li "Locate package" at bounding box center [148, 337] width 123 height 24
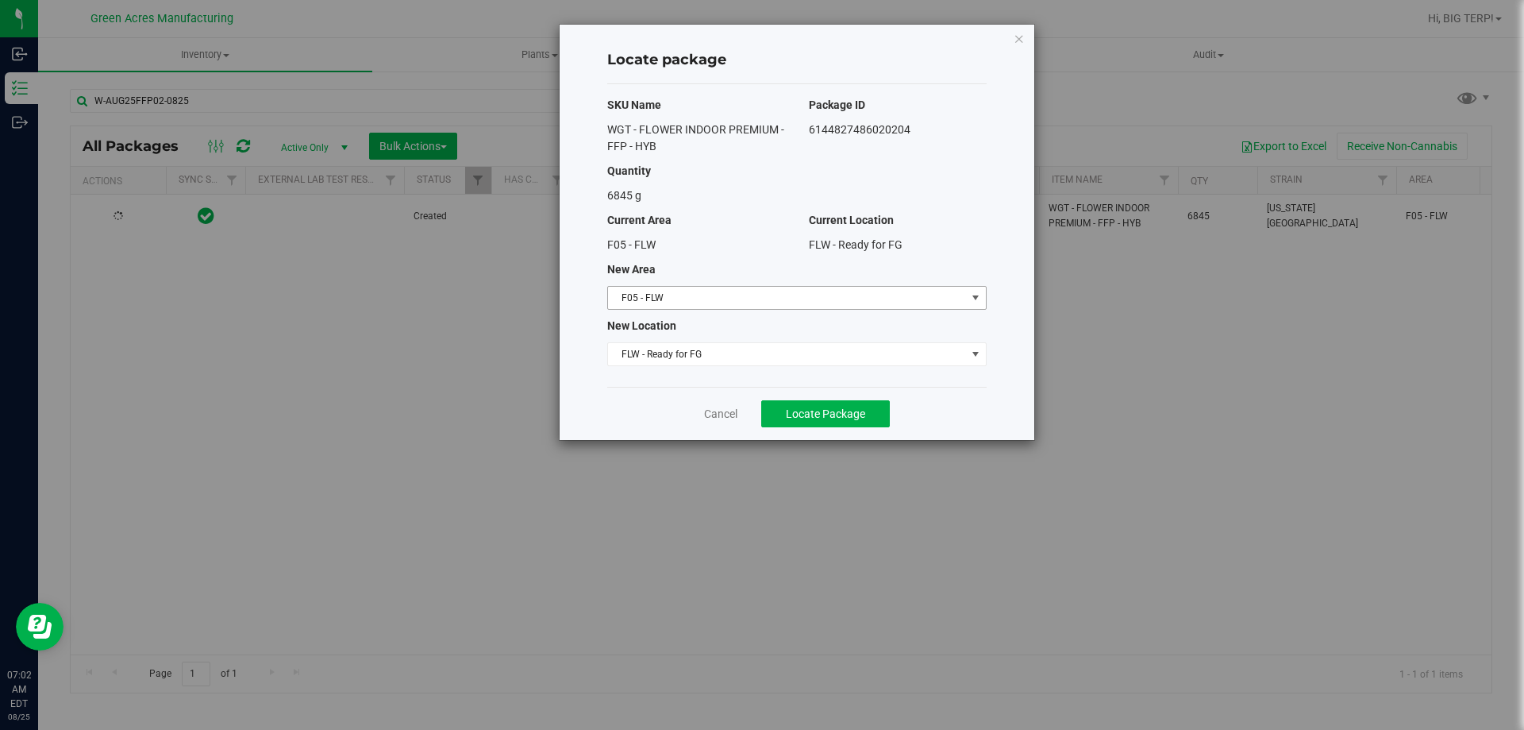
click at [752, 306] on span "F05 - FLW" at bounding box center [787, 298] width 358 height 22
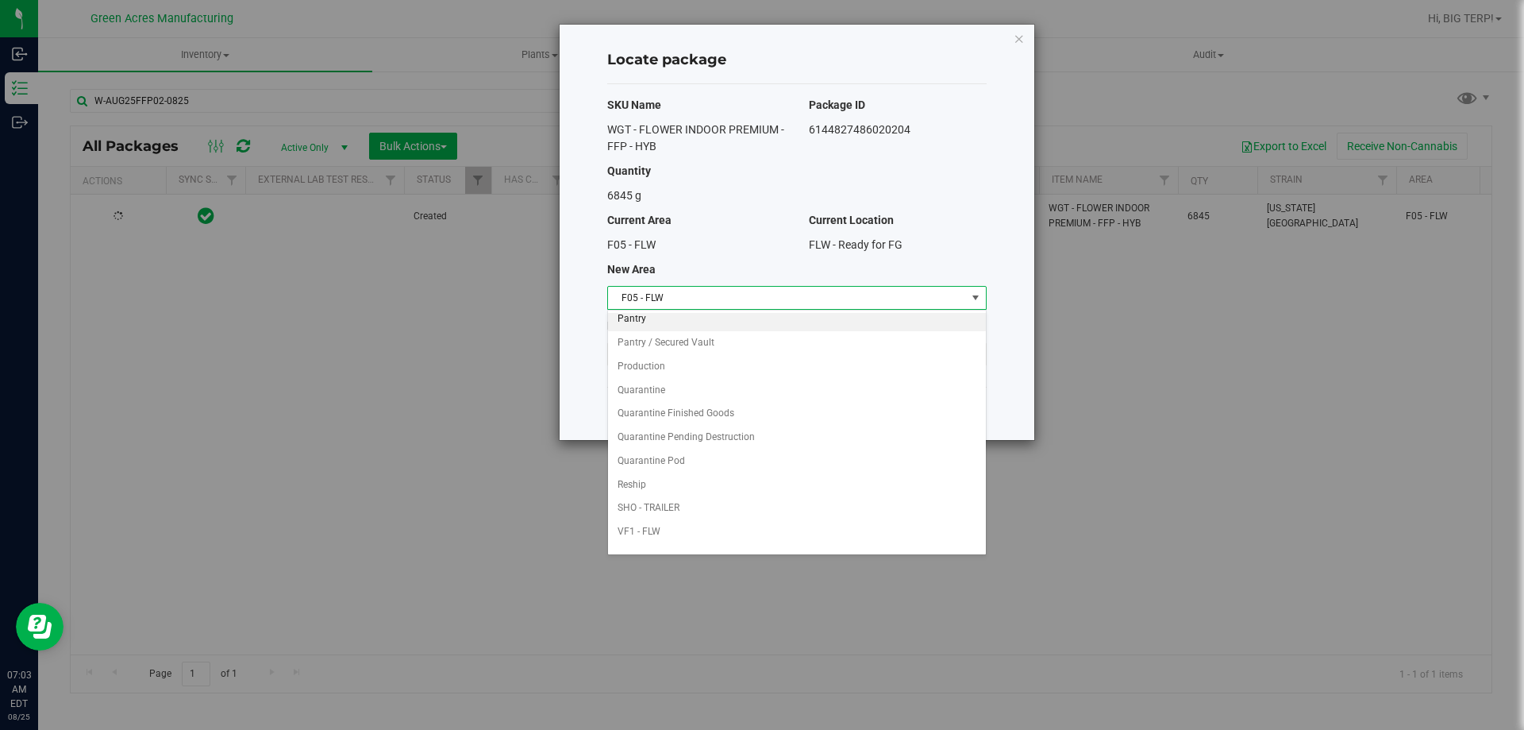
scroll to position [556, 0]
click at [678, 450] on li "VF1 - FLW" at bounding box center [797, 453] width 378 height 24
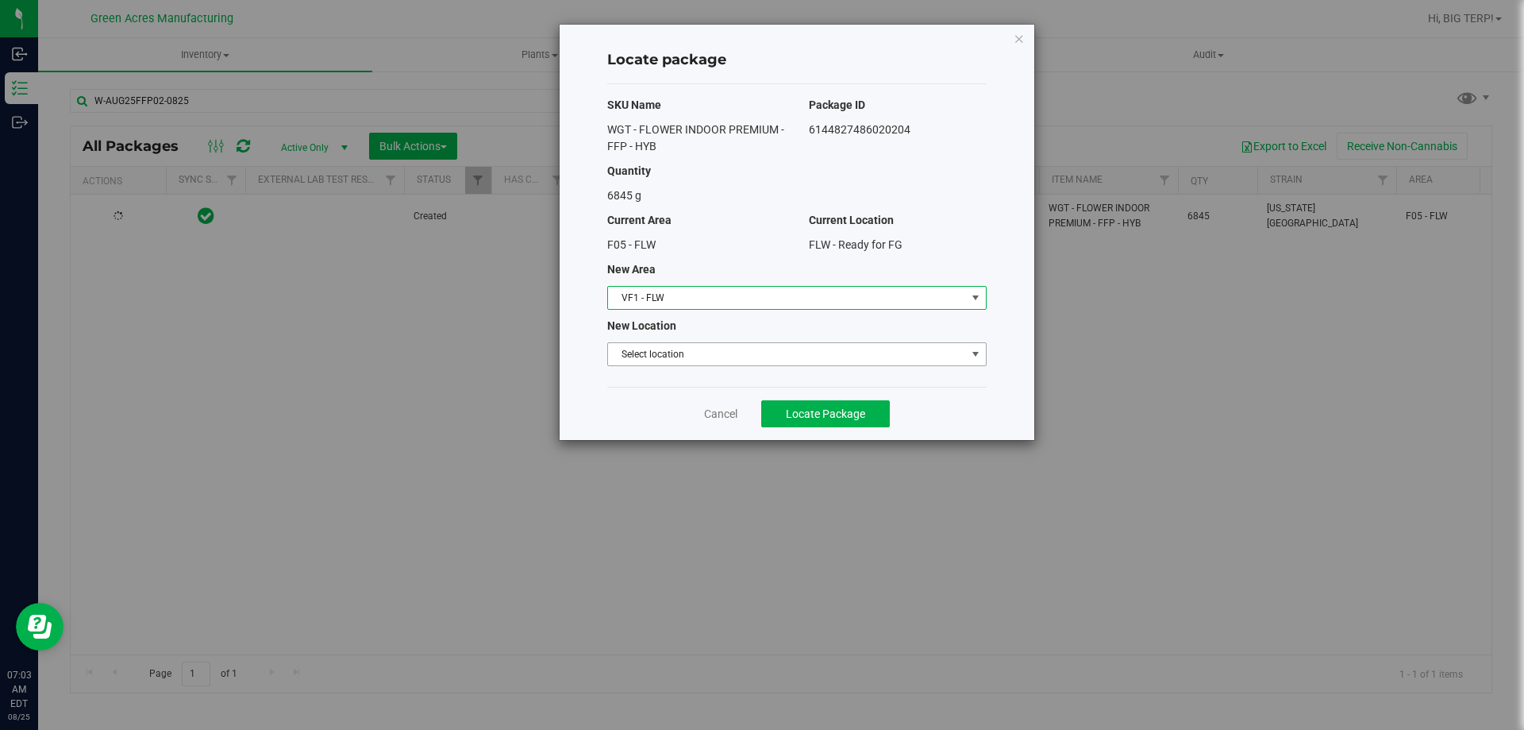
click at [689, 356] on span "Select location" at bounding box center [787, 354] width 358 height 22
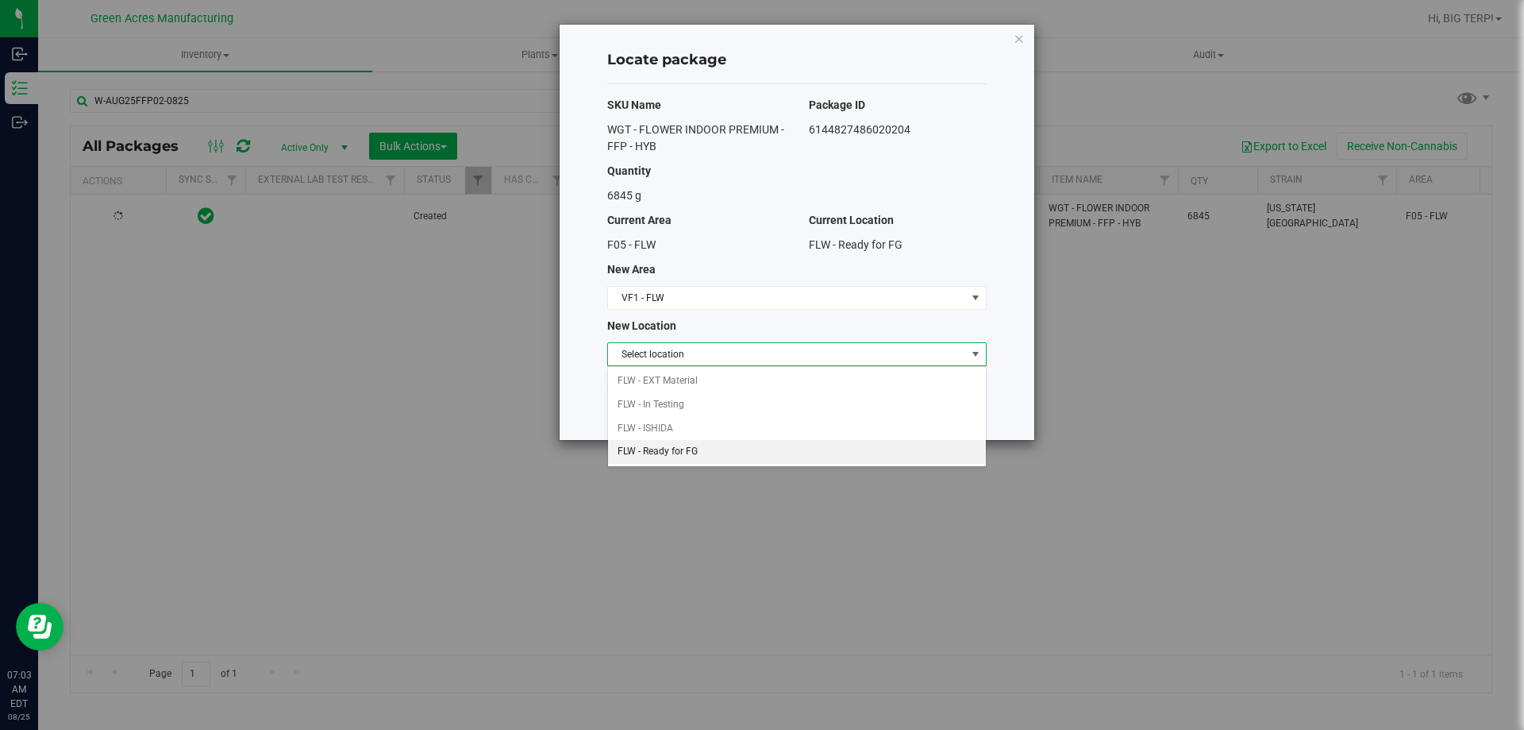
click at [676, 455] on li "FLW - Ready for FG" at bounding box center [797, 452] width 378 height 24
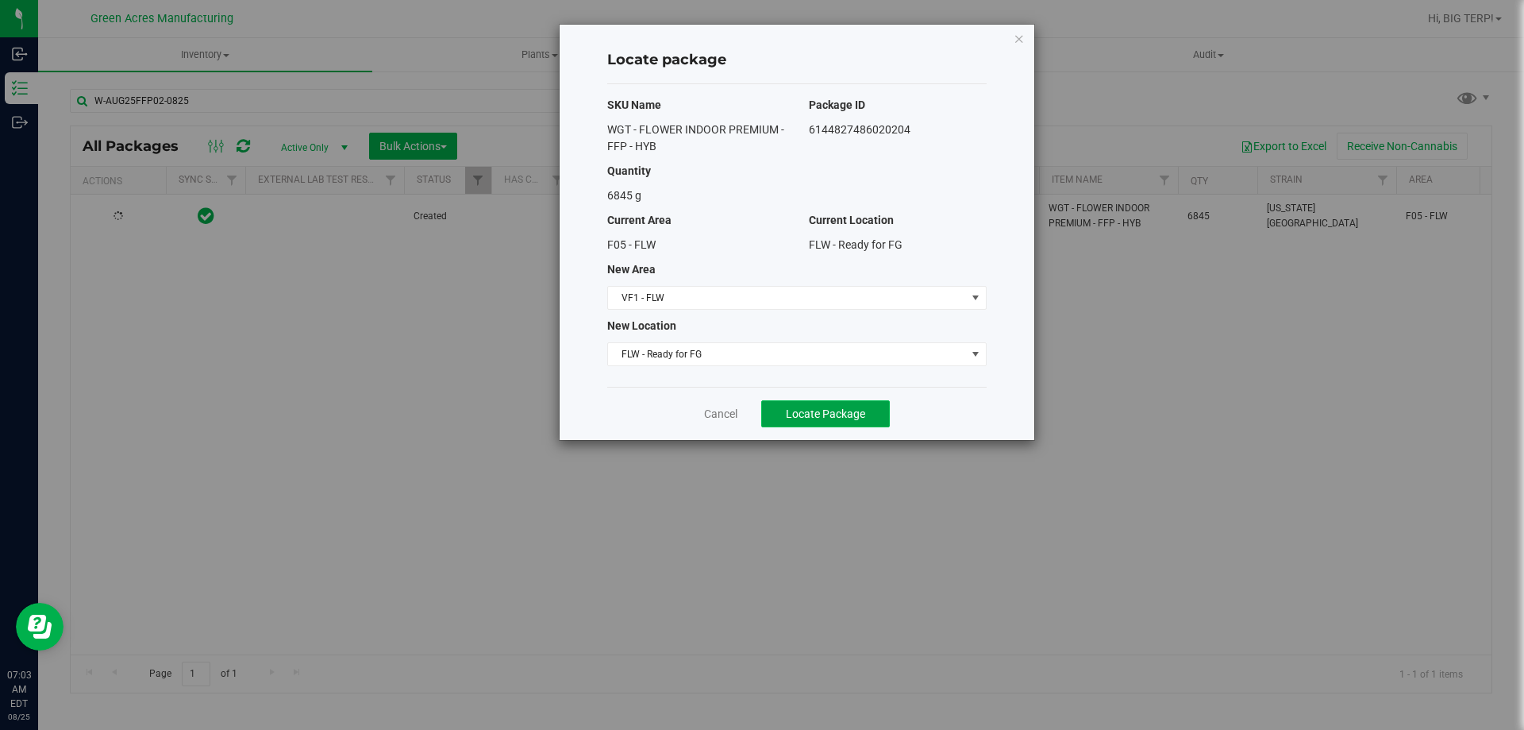
click at [807, 410] on span "Locate Package" at bounding box center [825, 413] width 79 height 13
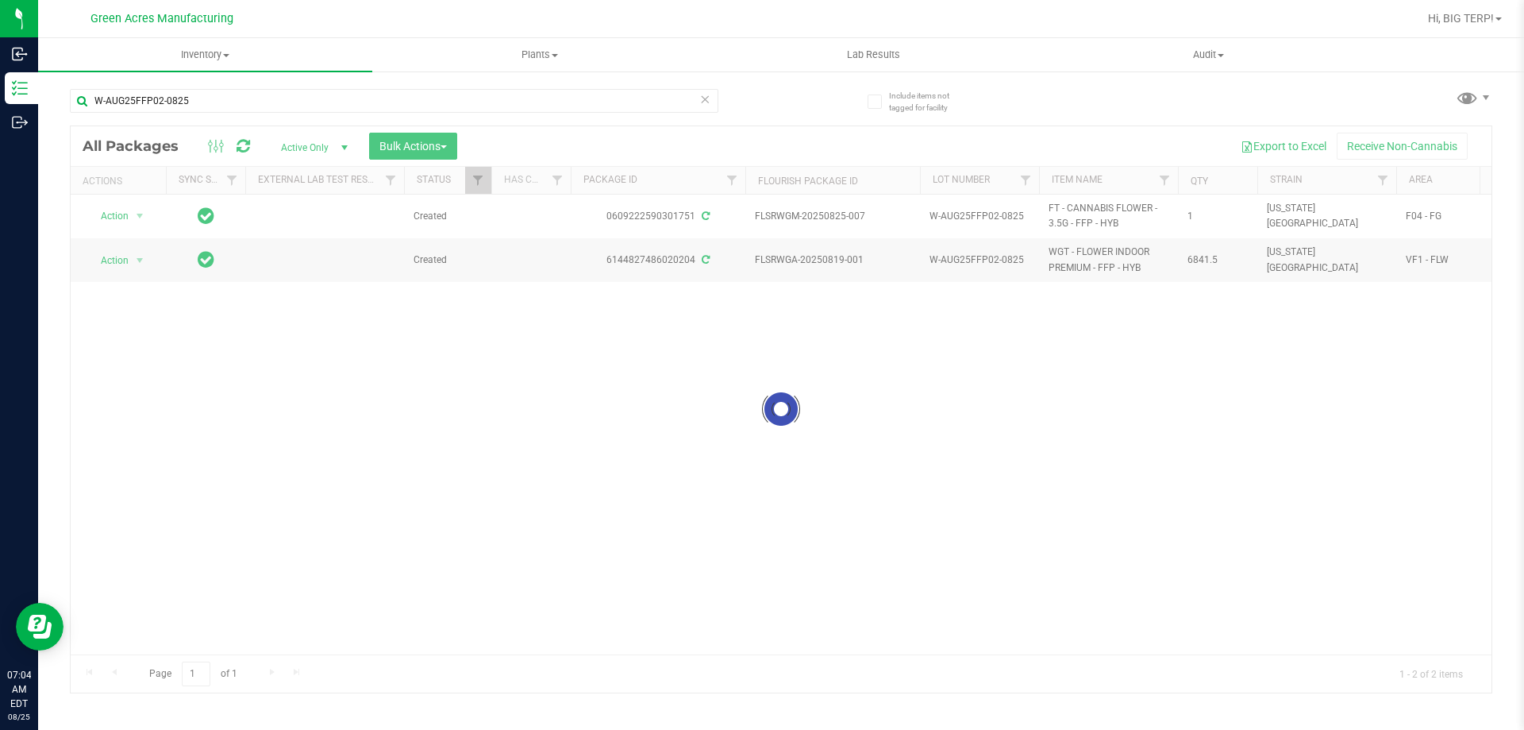
click at [141, 215] on div at bounding box center [781, 409] width 1421 height 566
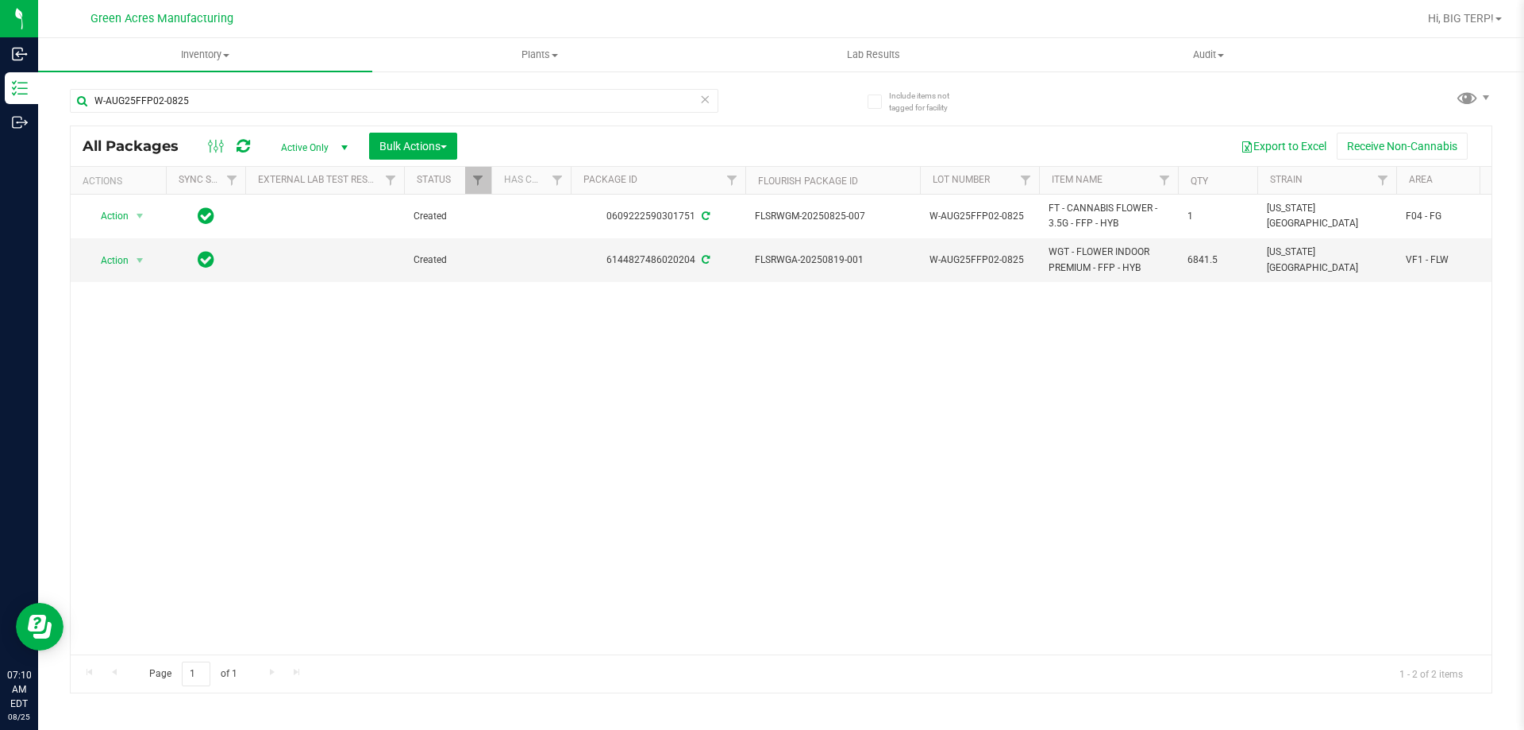
click at [1299, 337] on div "Action Action Adjust qty Create package Edit attributes Global inventory Locate…" at bounding box center [781, 425] width 1421 height 460
click at [1486, 19] on span "Hi, BIG TERP!" at bounding box center [1461, 18] width 66 height 13
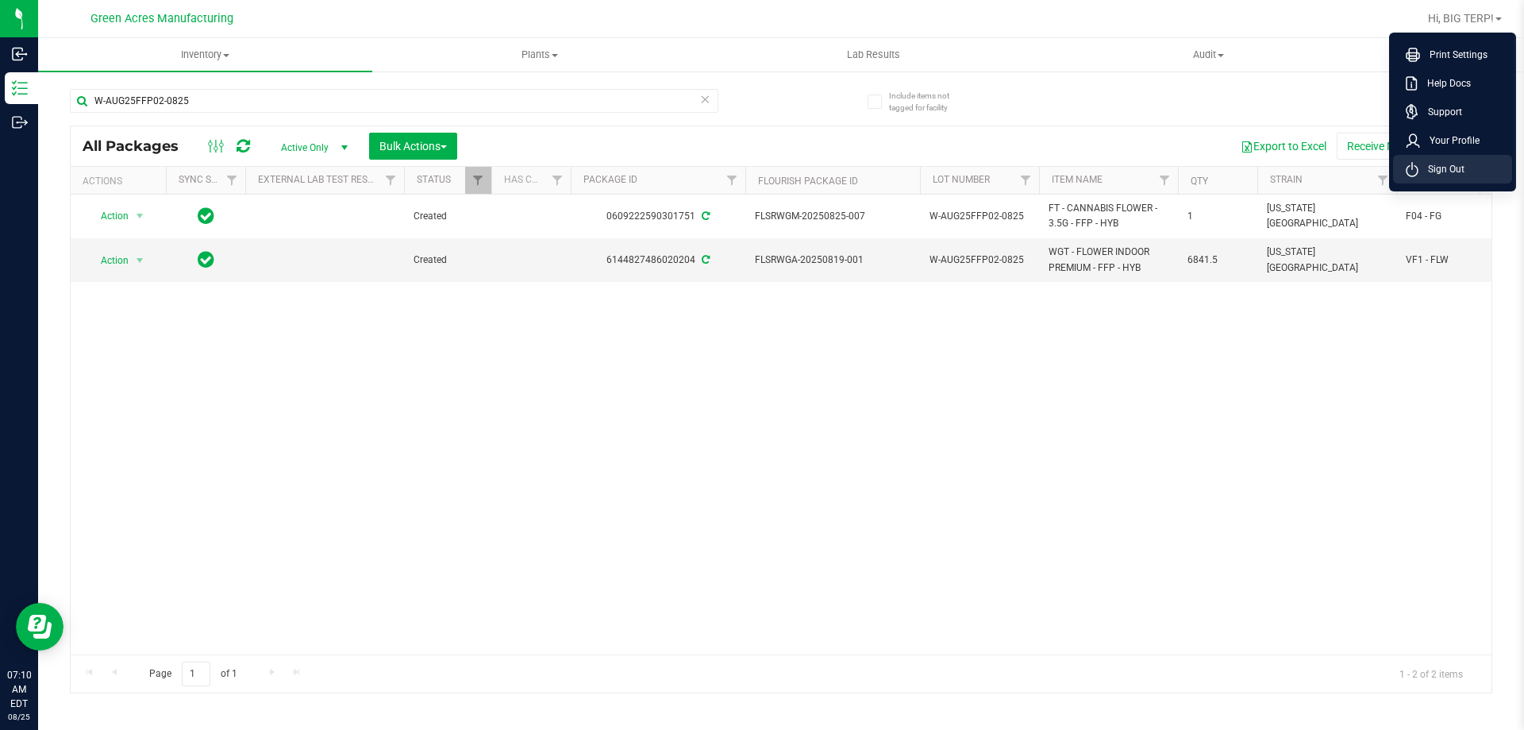
click at [1433, 168] on span "Sign Out" at bounding box center [1442, 169] width 46 height 16
